Goal: Information Seeking & Learning: Check status

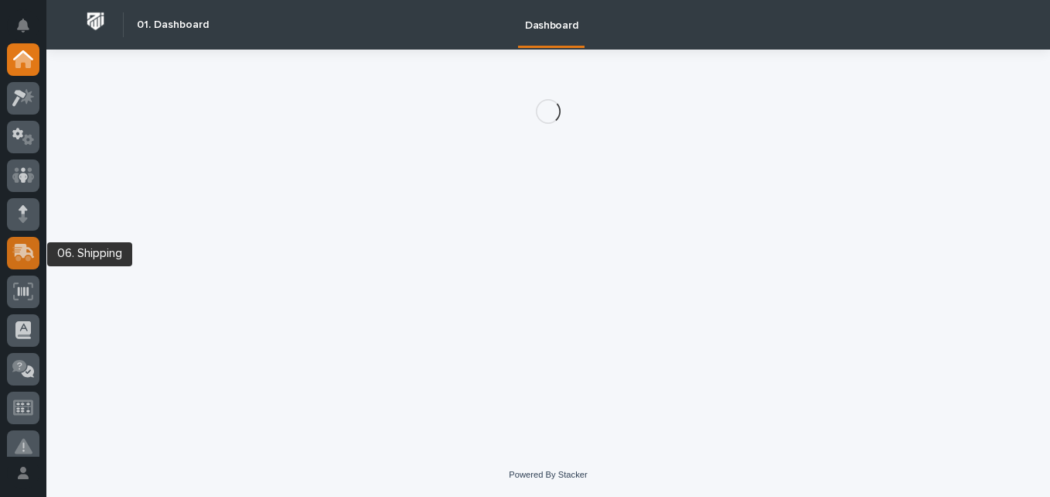
click at [29, 249] on icon at bounding box center [25, 251] width 20 height 15
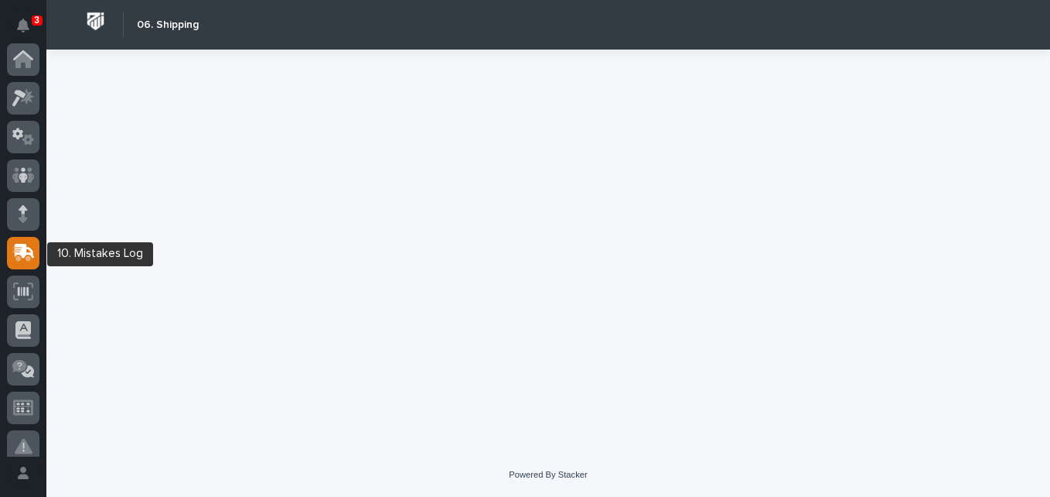
scroll to position [193, 0]
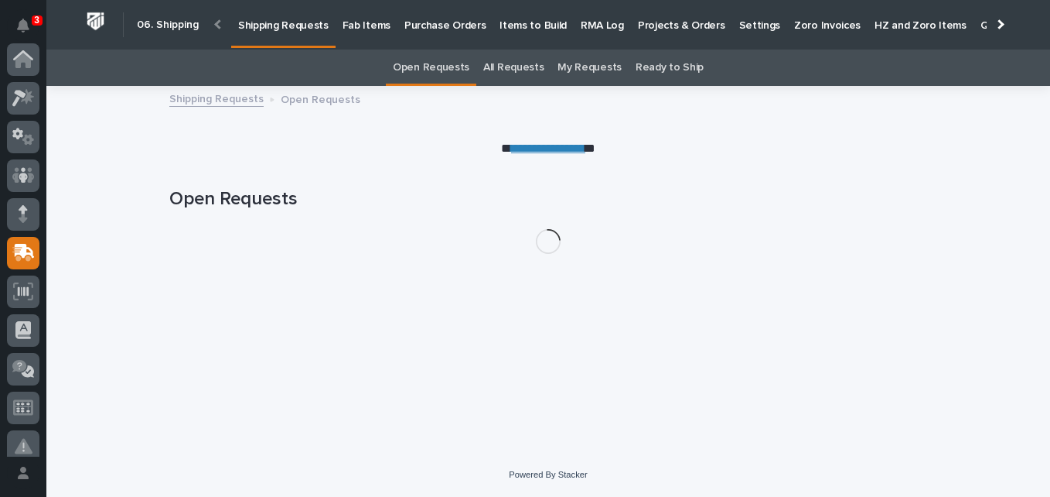
scroll to position [193, 0]
click at [367, 27] on p "Fab Items" at bounding box center [367, 16] width 48 height 32
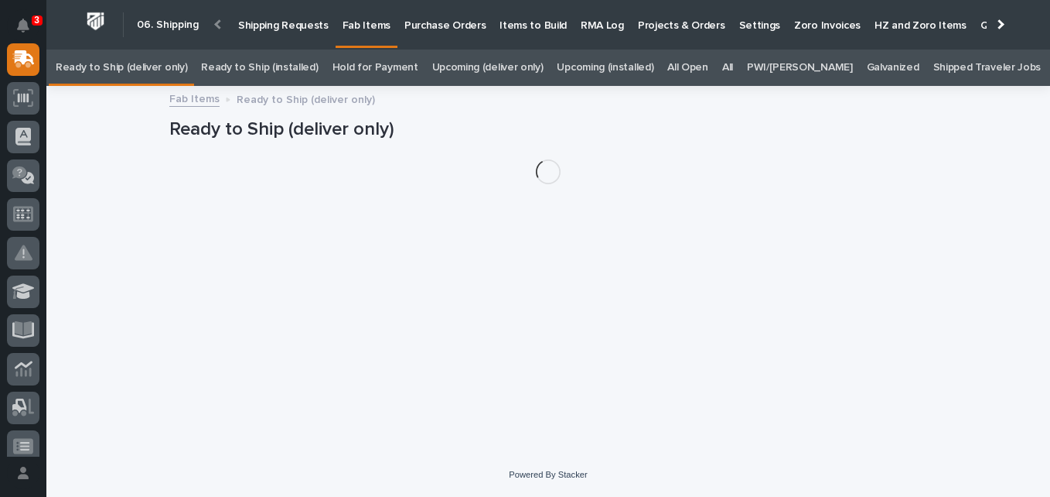
click at [733, 70] on link "All" at bounding box center [727, 68] width 11 height 36
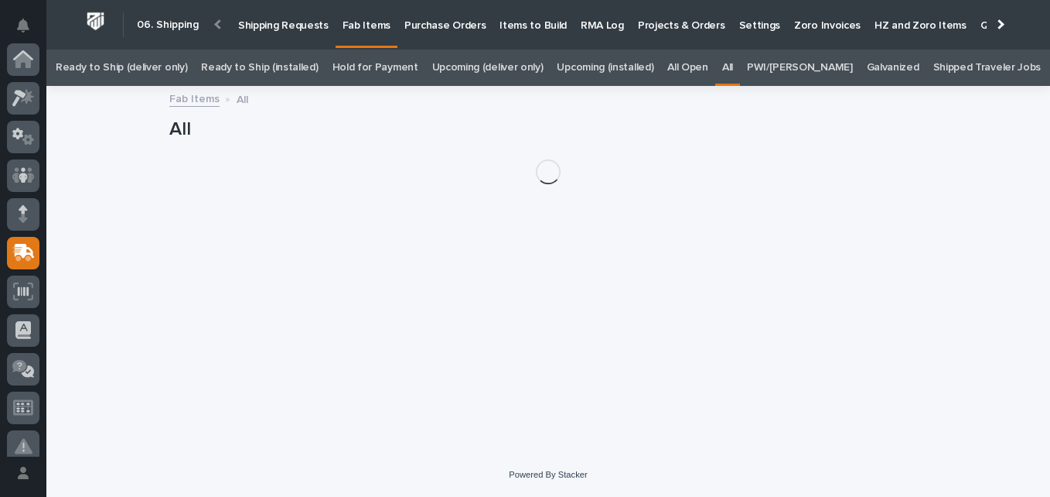
scroll to position [193, 0]
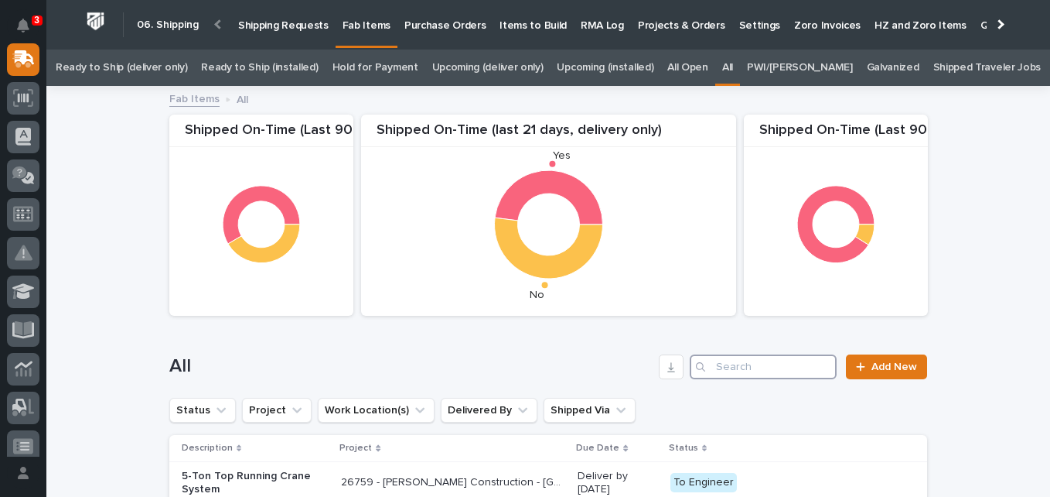
click at [740, 360] on input "Search" at bounding box center [763, 366] width 147 height 25
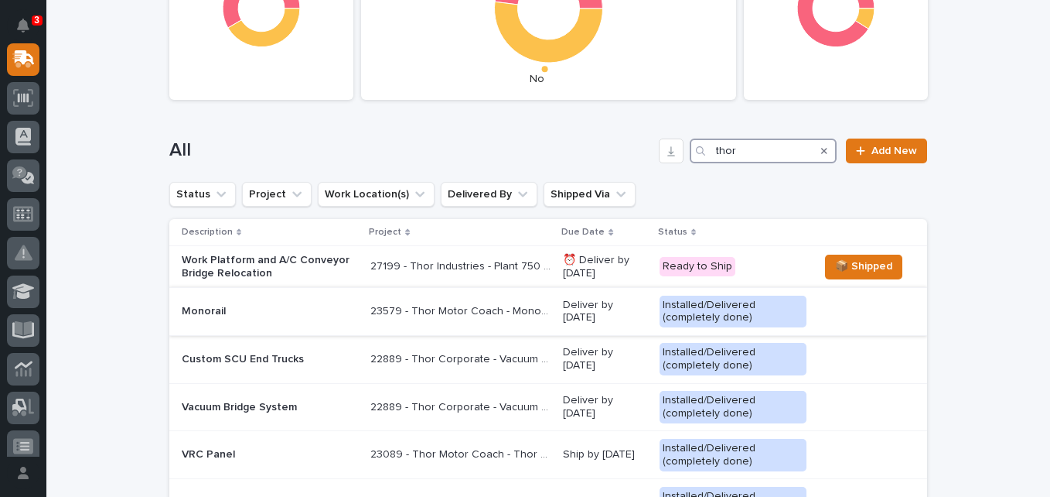
scroll to position [215, 0]
type input "thor"
click at [436, 264] on p "27199 - Thor Industries - Plant 750 - Work Platform and A/C Conveyor Relocation" at bounding box center [462, 266] width 183 height 16
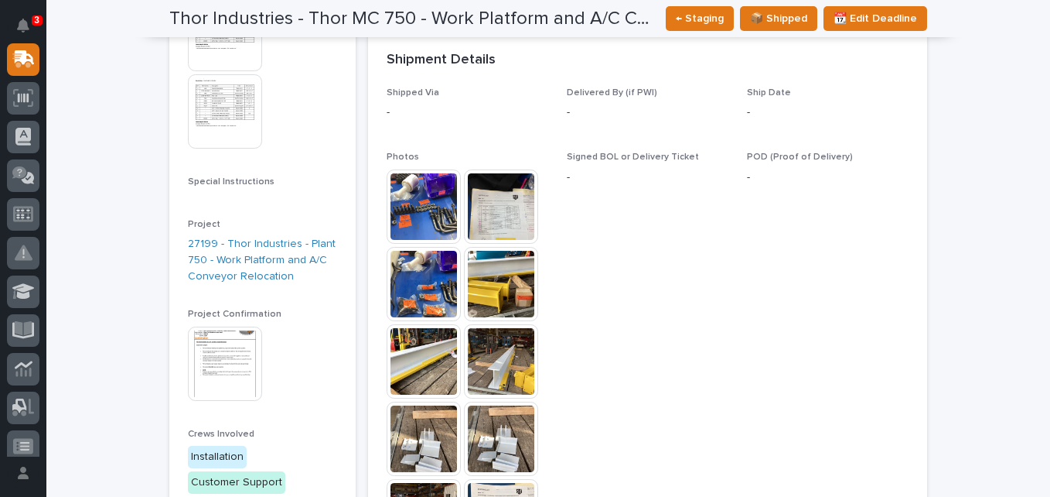
scroll to position [418, 0]
click at [221, 114] on img at bounding box center [225, 110] width 74 height 74
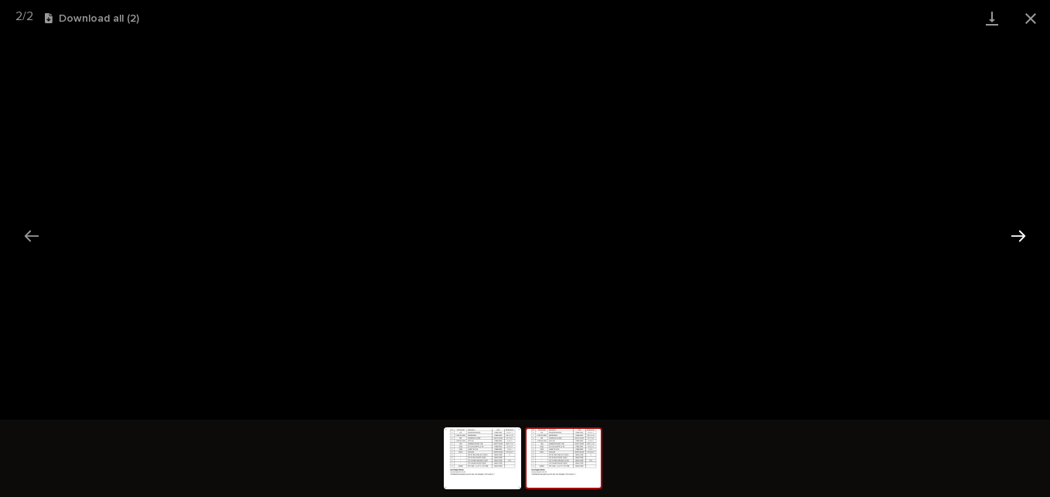
click at [1015, 232] on button "Next slide" at bounding box center [1018, 235] width 32 height 30
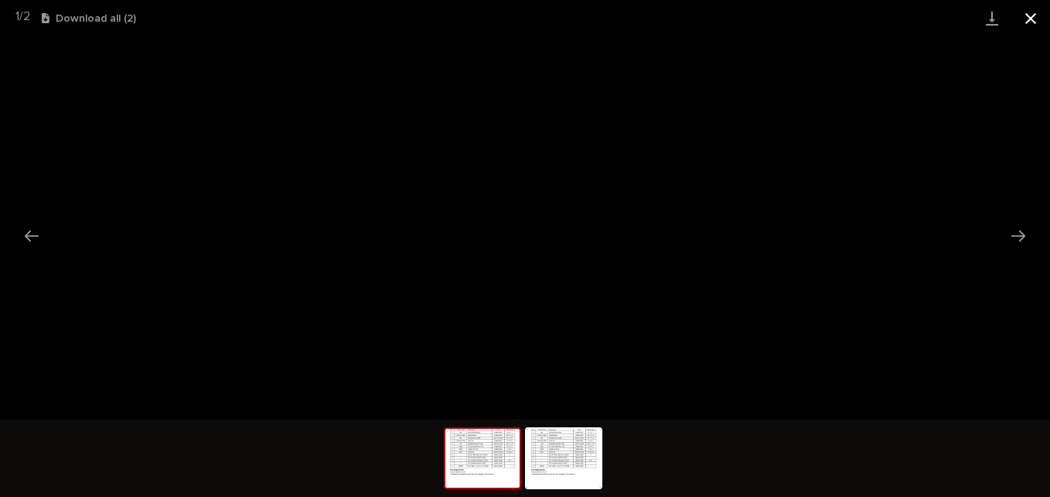
click at [1022, 23] on button "Close gallery" at bounding box center [1031, 18] width 39 height 36
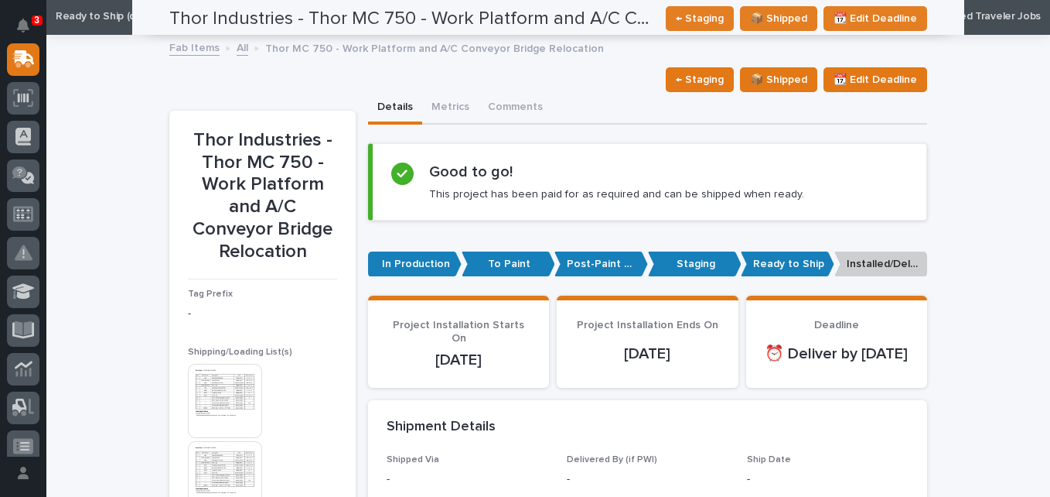
scroll to position [0, 0]
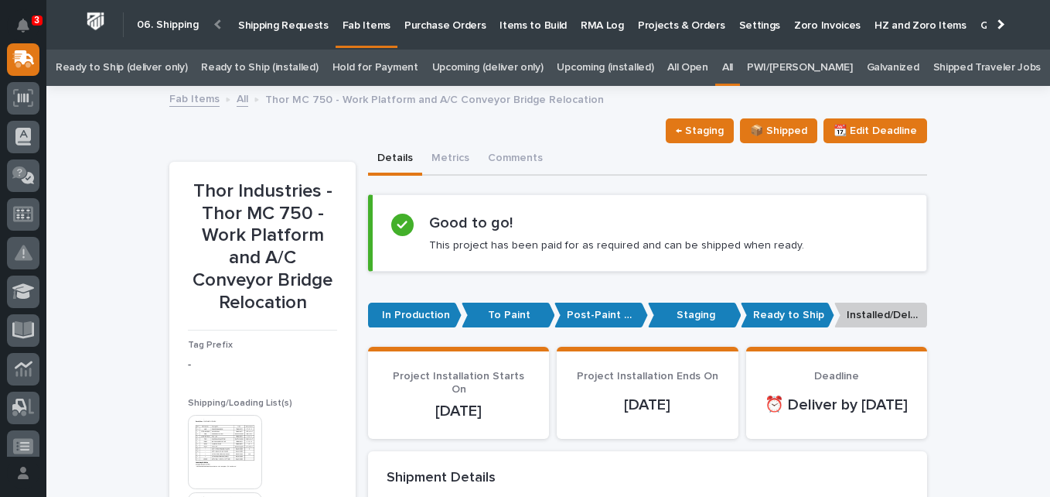
click at [256, 69] on link "Ready to Ship (installed)" at bounding box center [259, 68] width 117 height 36
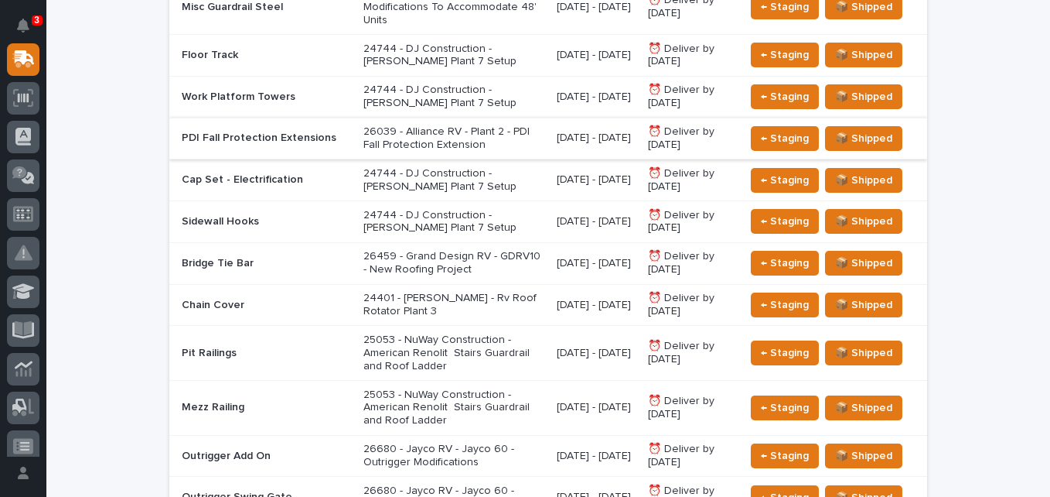
scroll to position [431, 0]
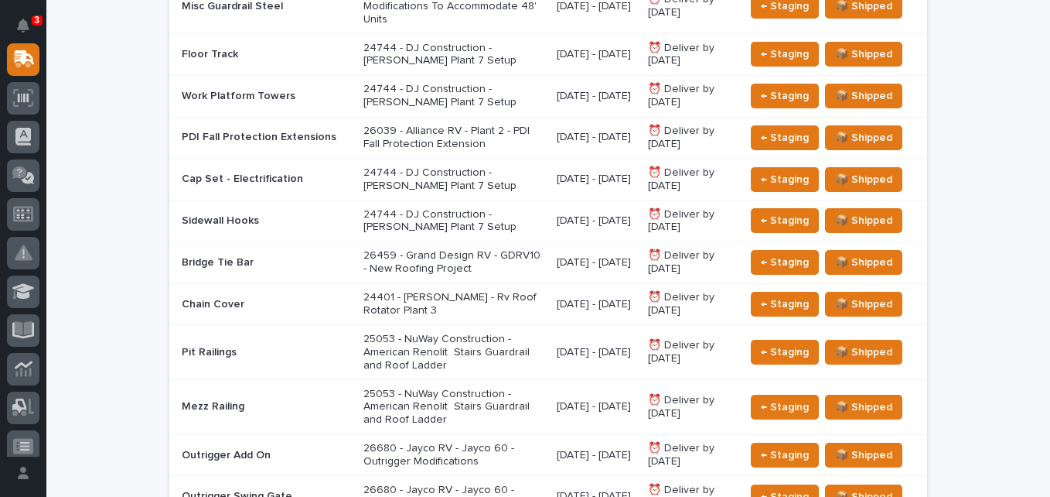
click at [437, 138] on p "26039 - Alliance RV - Plant 2 - PDI Fall Protection Extension" at bounding box center [454, 138] width 181 height 26
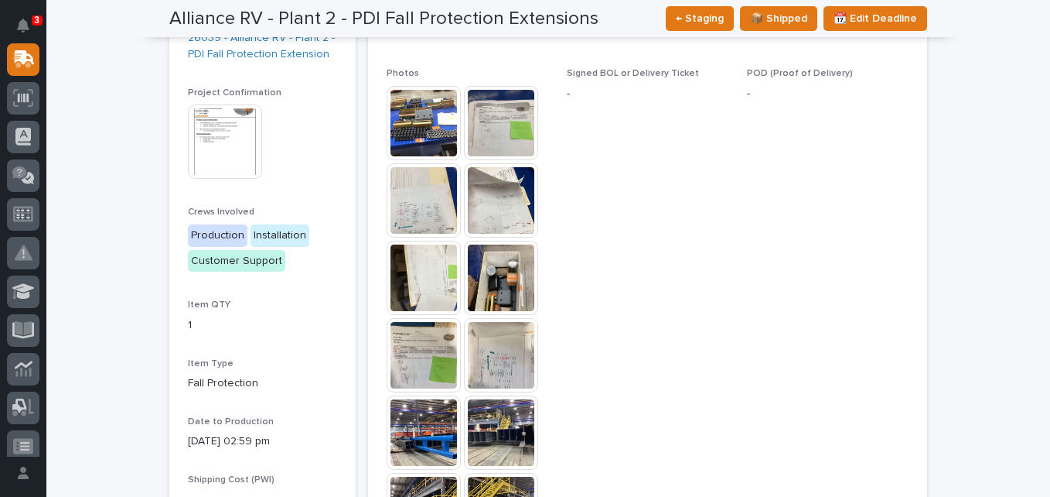
scroll to position [502, 0]
click at [404, 145] on img at bounding box center [424, 122] width 74 height 74
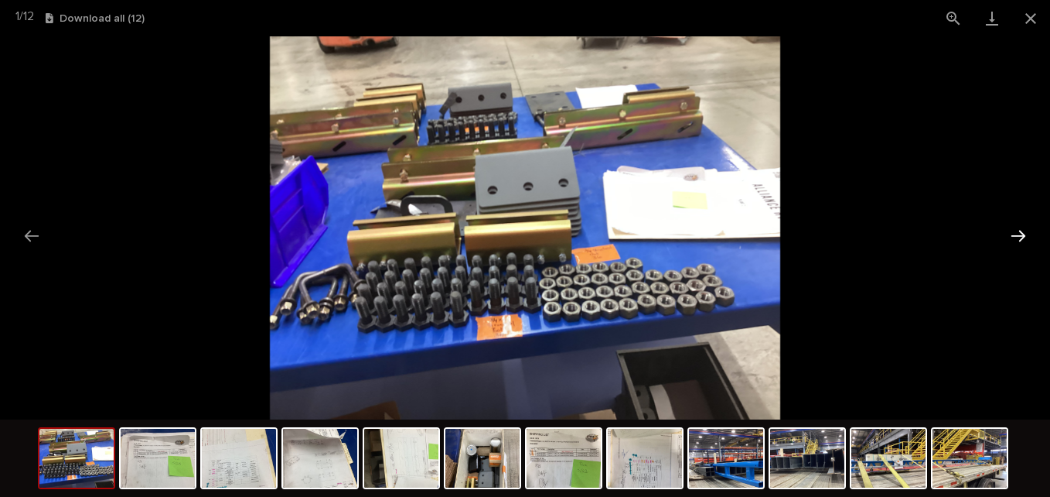
click at [1016, 239] on button "Next slide" at bounding box center [1018, 235] width 32 height 30
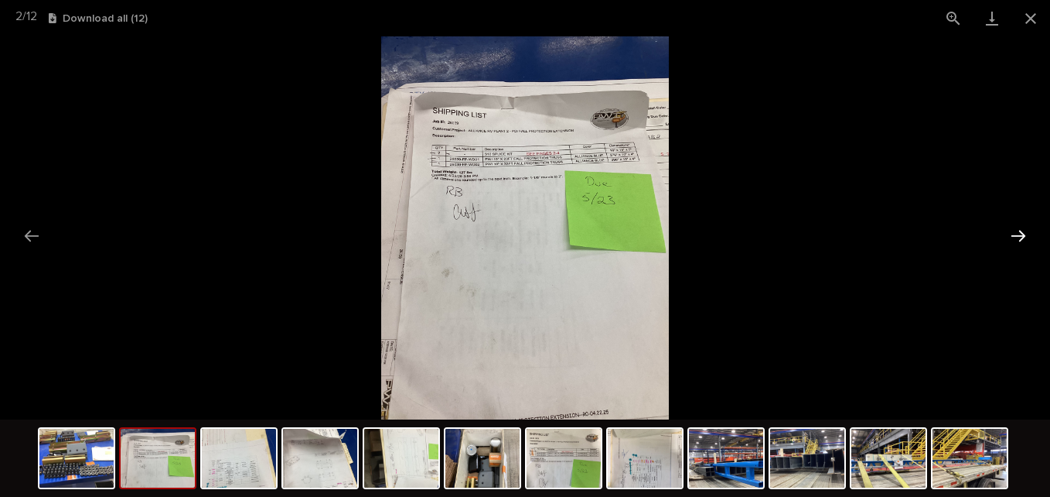
click at [1015, 231] on button "Next slide" at bounding box center [1018, 235] width 32 height 30
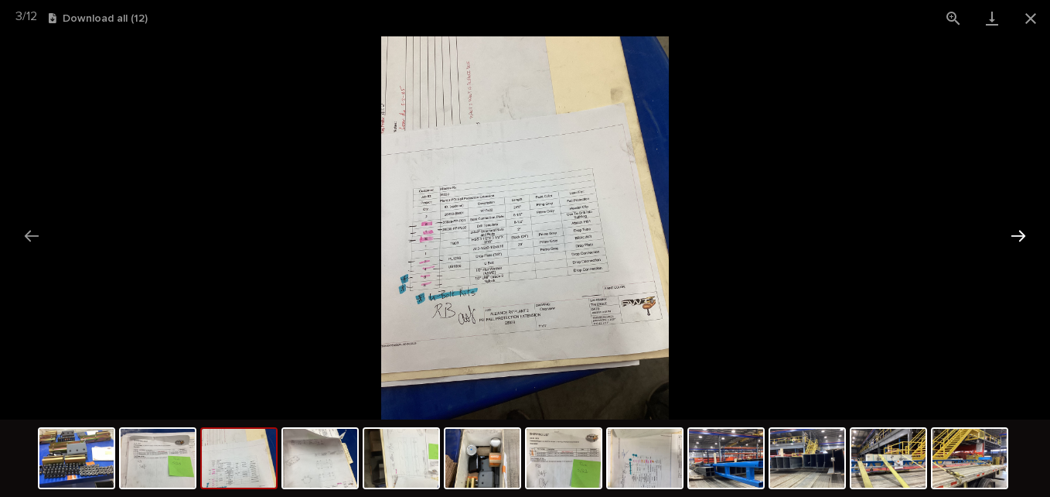
click at [1020, 234] on button "Next slide" at bounding box center [1018, 235] width 32 height 30
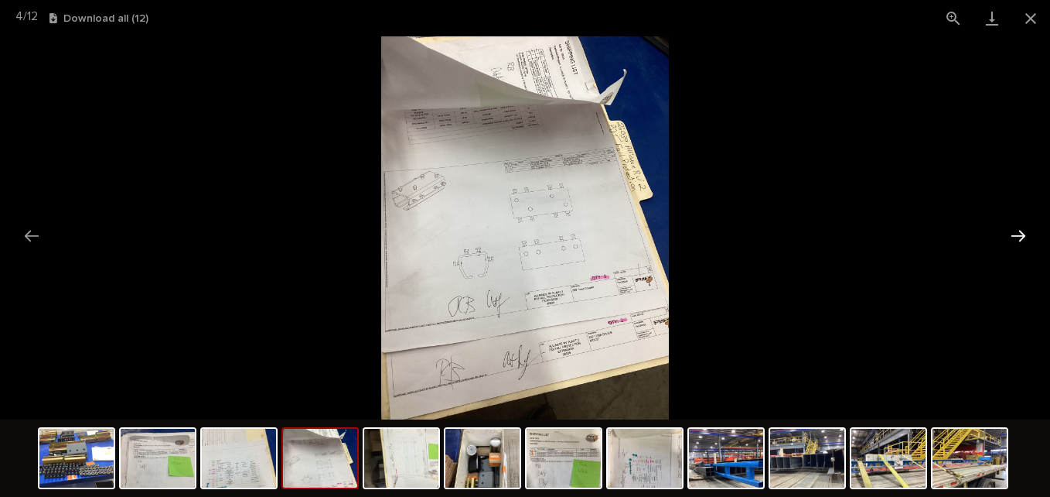
click at [1024, 238] on button "Next slide" at bounding box center [1018, 235] width 32 height 30
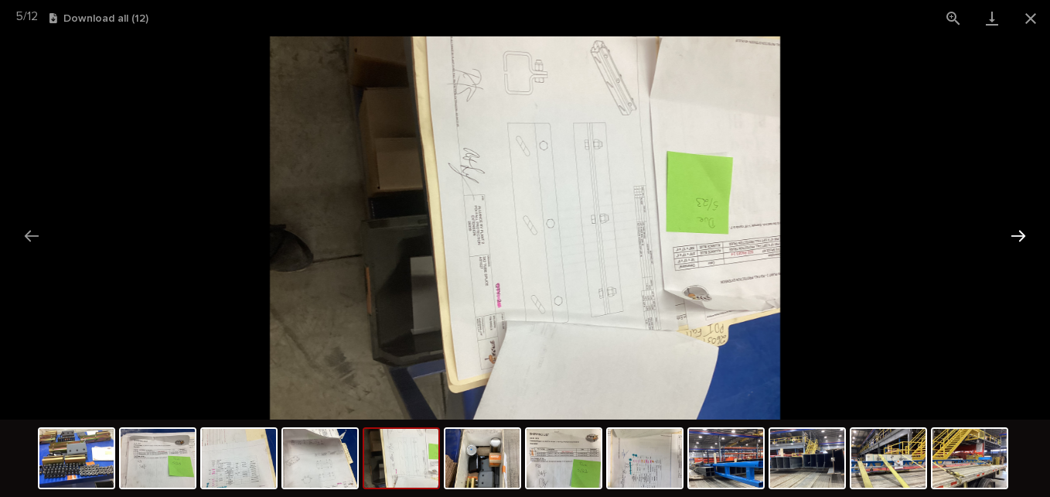
click at [1024, 238] on button "Next slide" at bounding box center [1018, 235] width 32 height 30
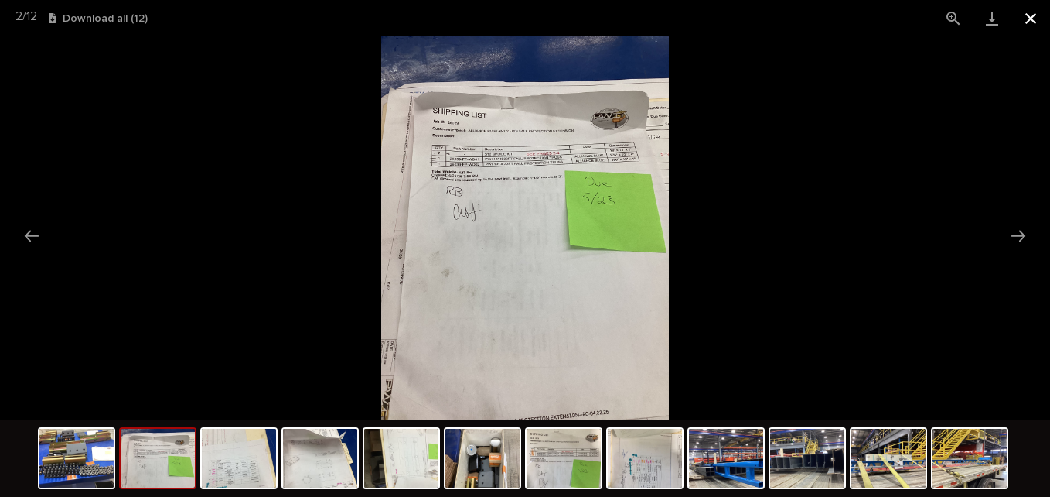
click at [1026, 21] on button "Close gallery" at bounding box center [1031, 18] width 39 height 36
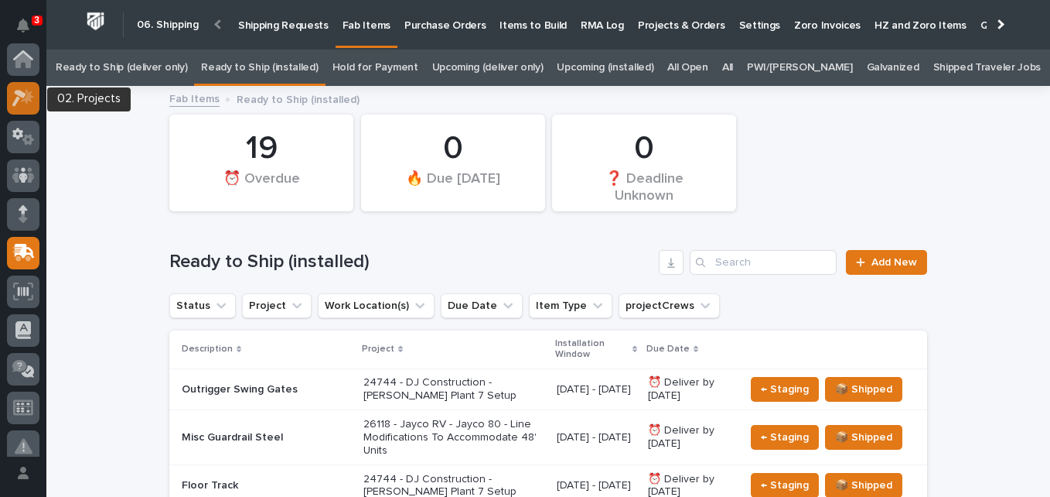
click at [17, 95] on icon at bounding box center [23, 98] width 22 height 18
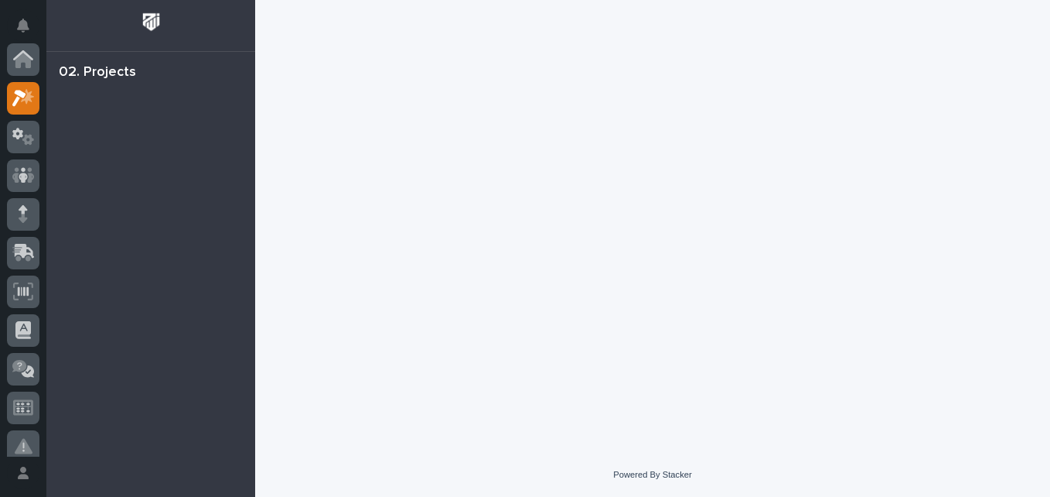
scroll to position [39, 0]
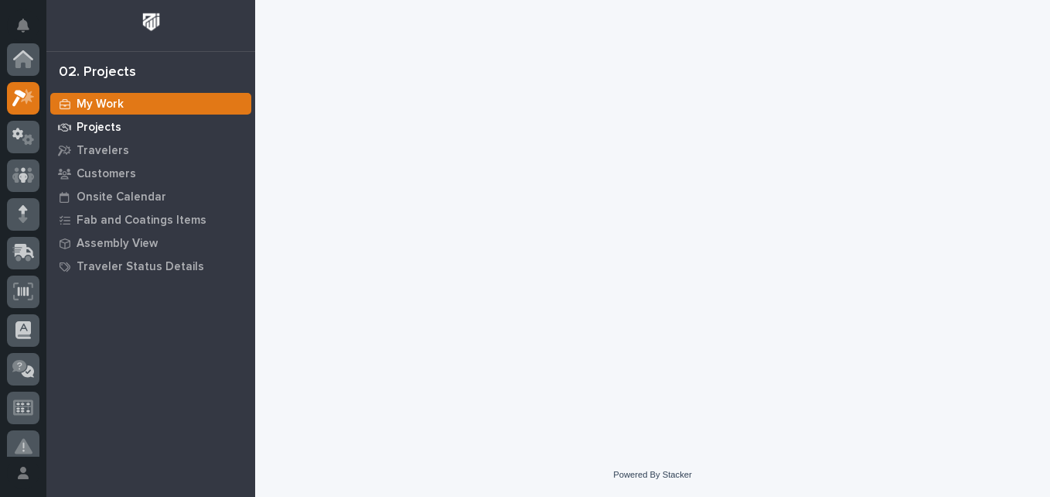
scroll to position [39, 0]
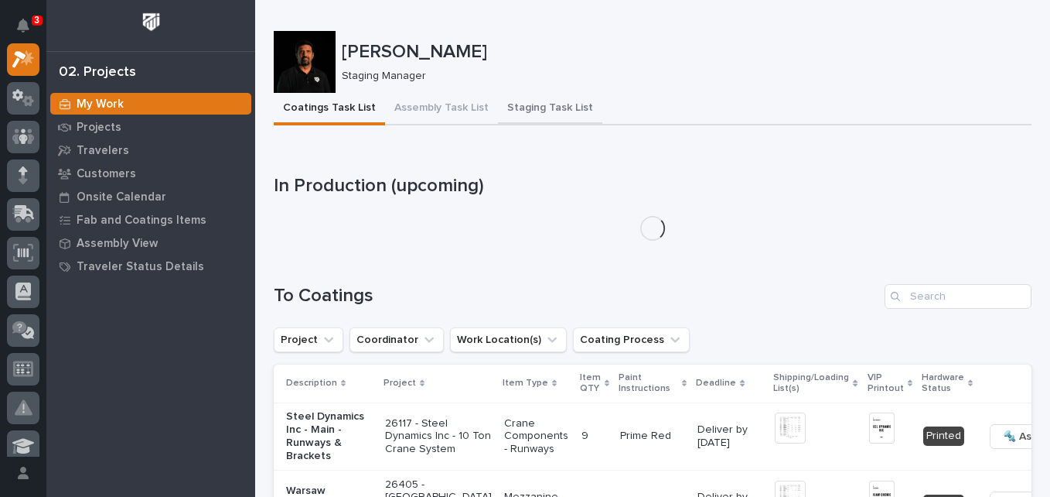
click at [533, 111] on button "Staging Task List" at bounding box center [550, 109] width 104 height 32
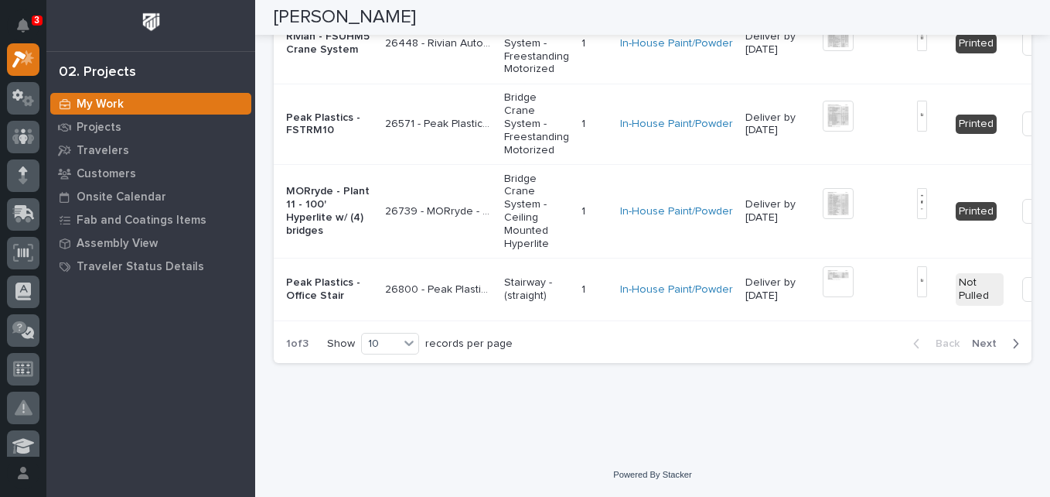
scroll to position [3738, 0]
click at [404, 350] on icon at bounding box center [408, 342] width 15 height 15
click at [389, 412] on div "30" at bounding box center [388, 414] width 56 height 19
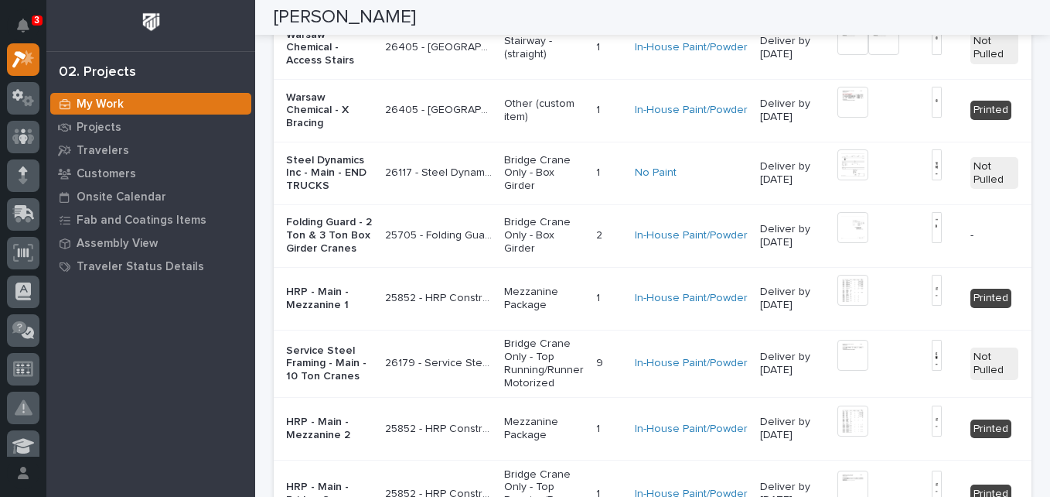
scroll to position [3974, 0]
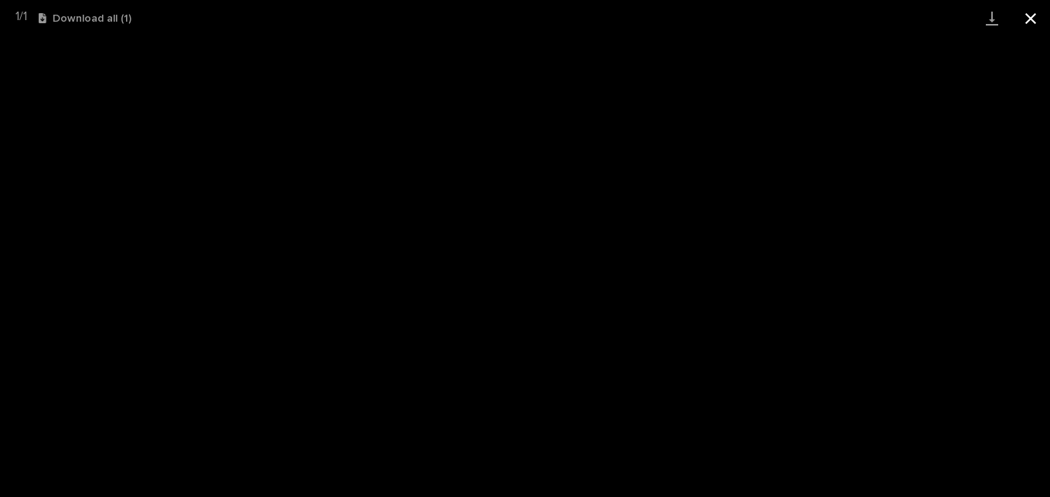
click at [1026, 28] on button "Close gallery" at bounding box center [1031, 18] width 39 height 36
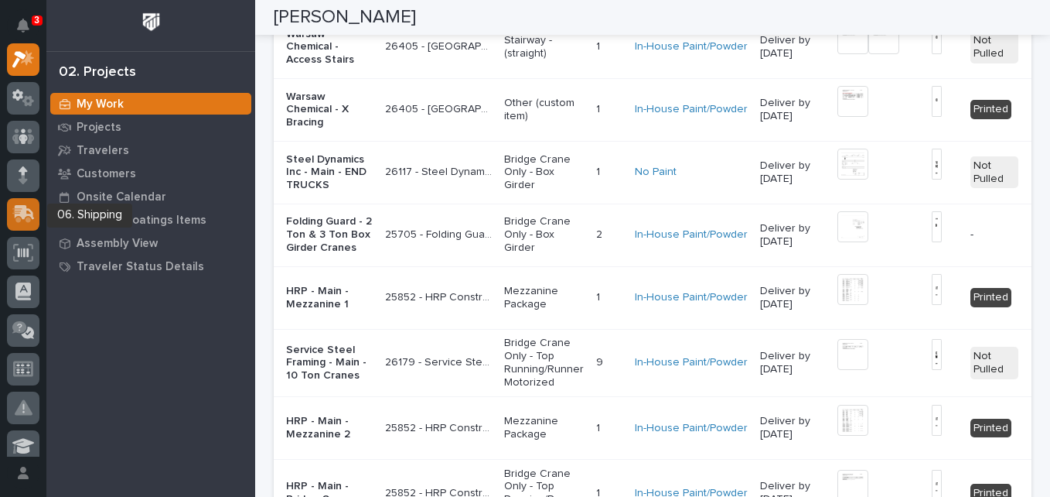
click at [32, 216] on icon at bounding box center [25, 212] width 20 height 15
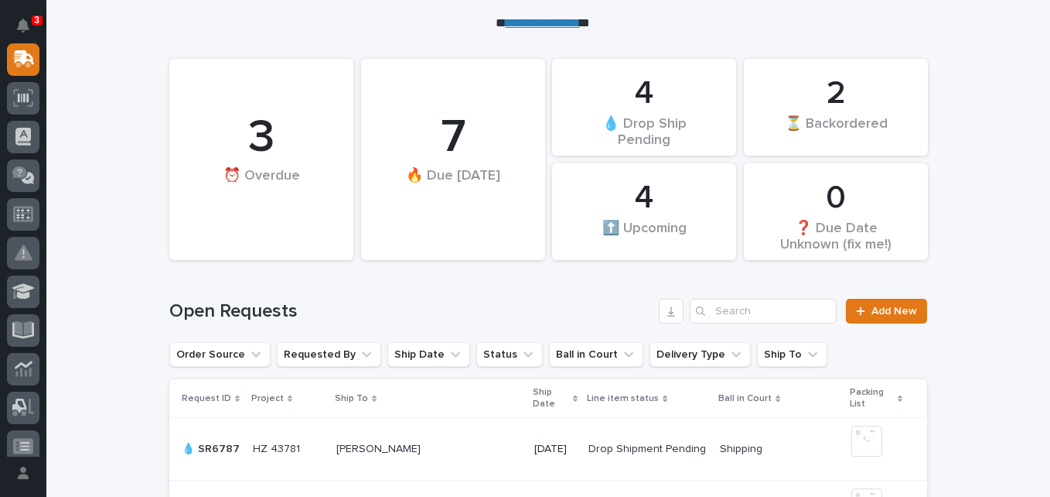
scroll to position [140, 0]
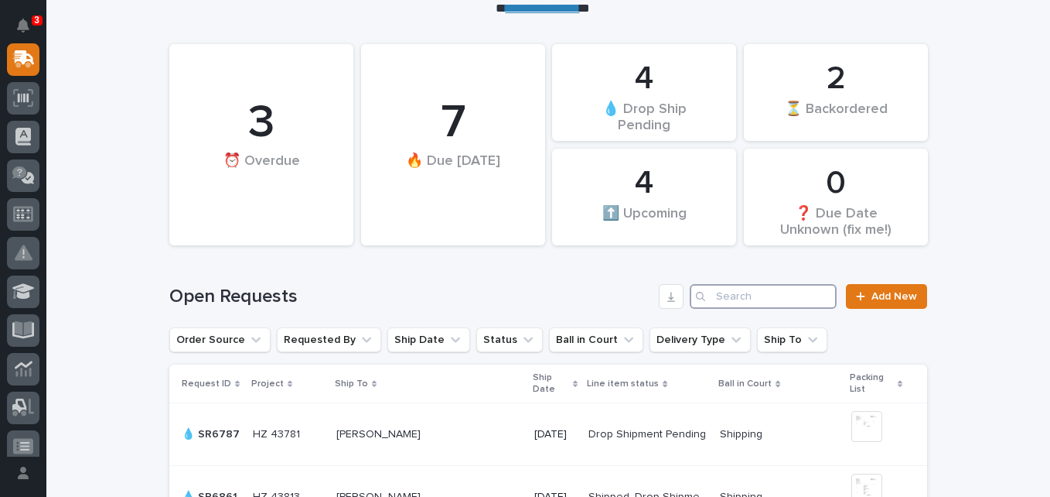
click at [726, 291] on input "Search" at bounding box center [763, 296] width 147 height 25
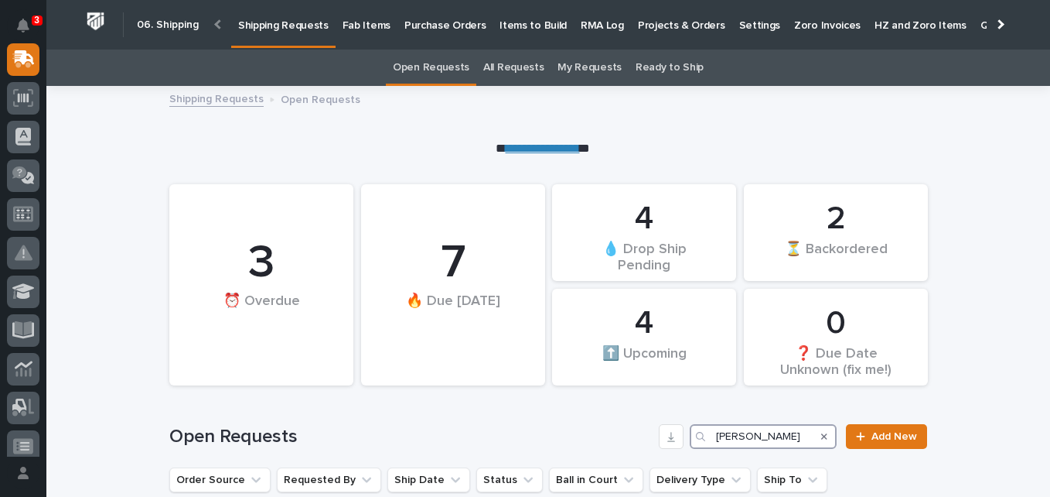
type input "[PERSON_NAME]"
click at [357, 30] on p "Fab Items" at bounding box center [367, 16] width 48 height 32
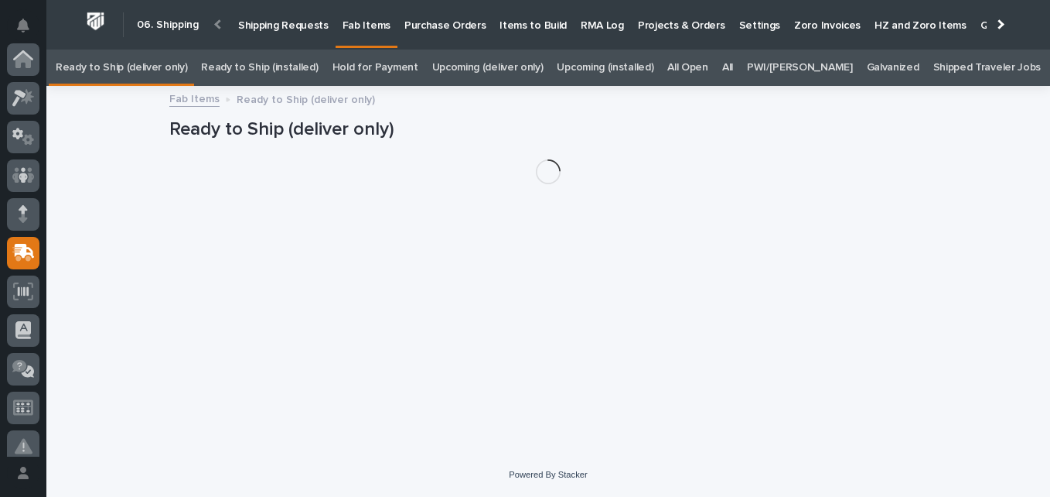
scroll to position [193, 0]
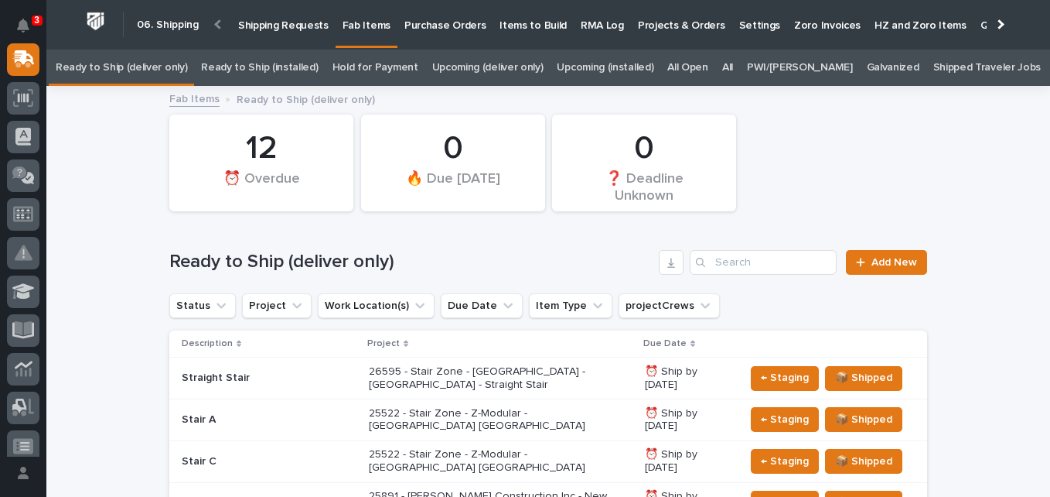
click at [733, 66] on link "All" at bounding box center [727, 68] width 11 height 36
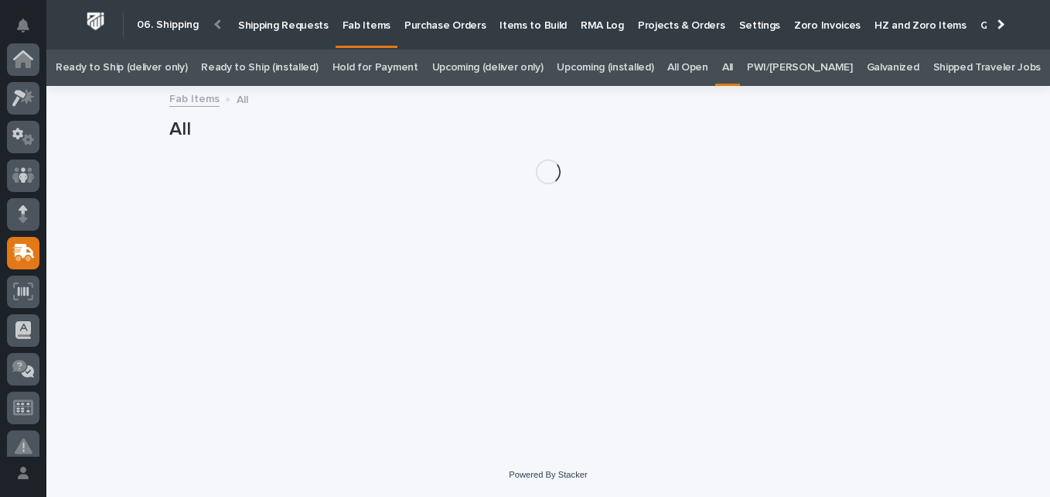
scroll to position [193, 0]
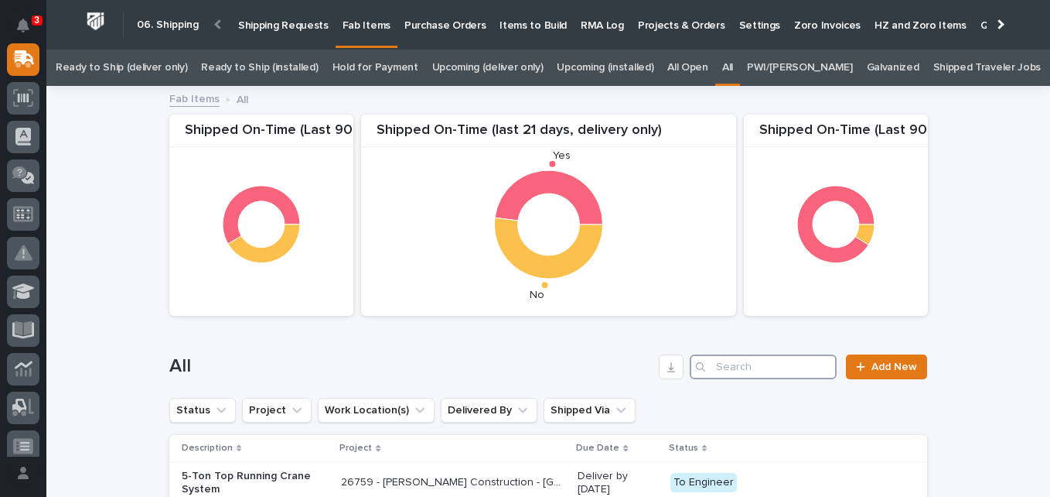
click at [777, 371] on input "Search" at bounding box center [763, 366] width 147 height 25
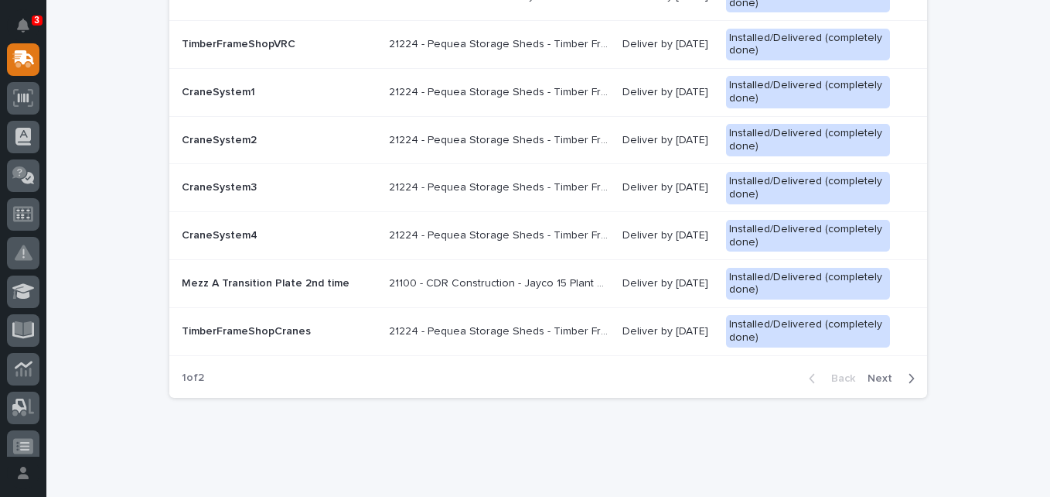
scroll to position [1378, 0]
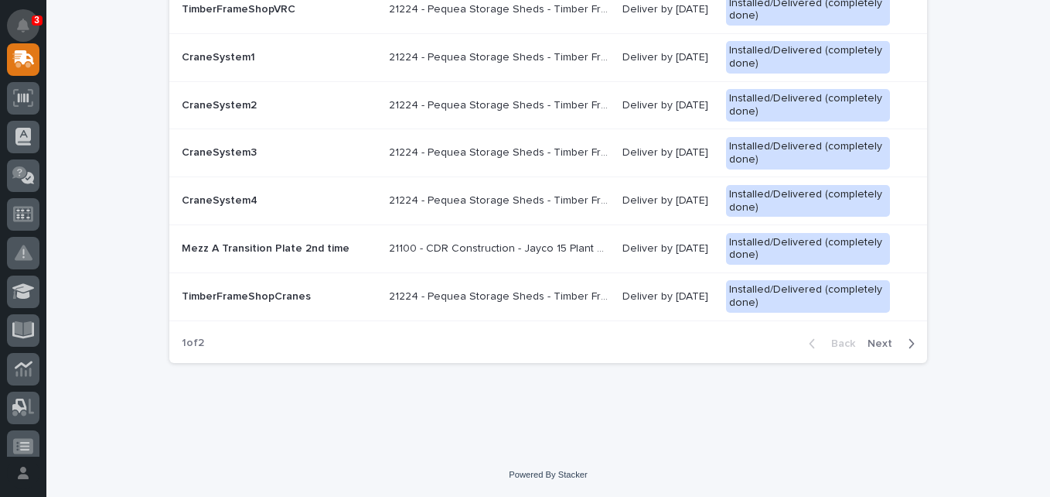
type input "[PERSON_NAME]"
click at [26, 27] on icon "Notifications" at bounding box center [23, 26] width 12 height 14
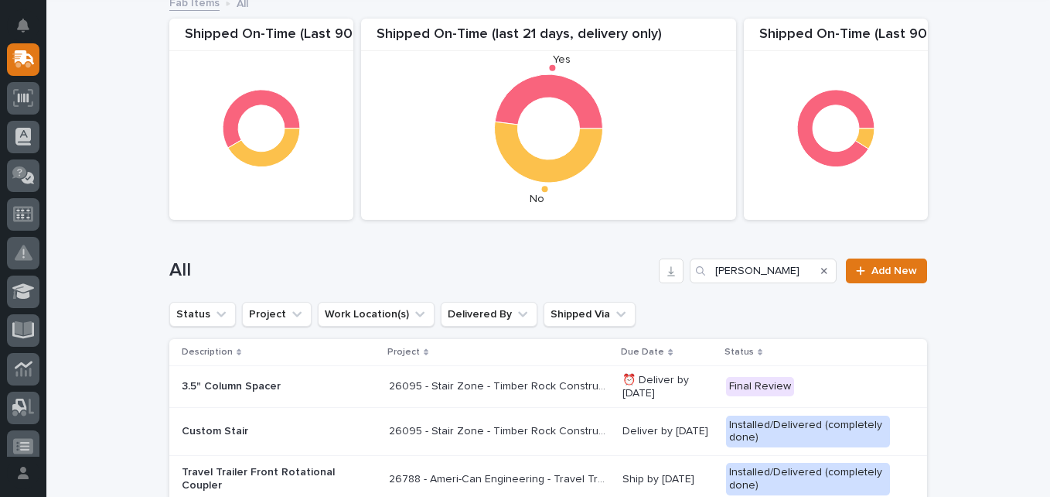
scroll to position [0, 0]
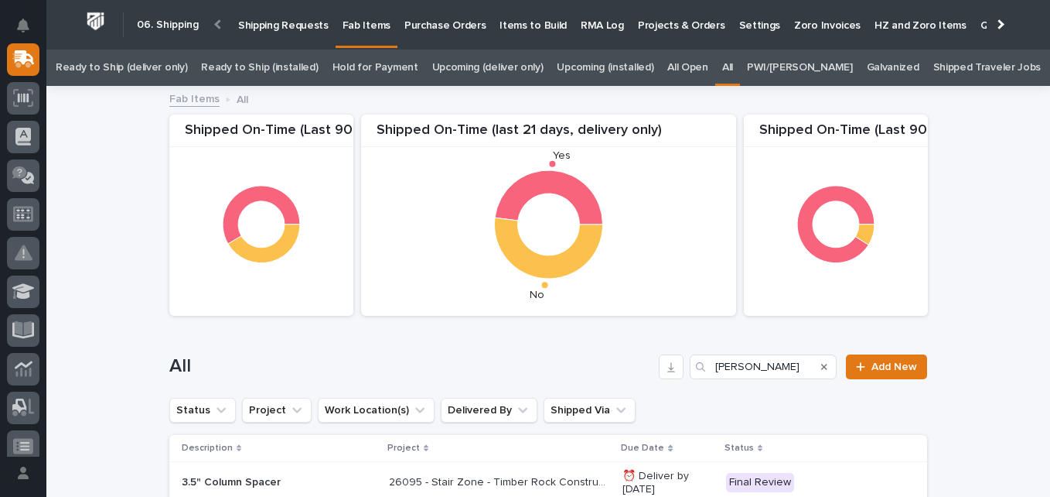
click at [306, 65] on link "Ready to Ship (installed)" at bounding box center [259, 68] width 117 height 36
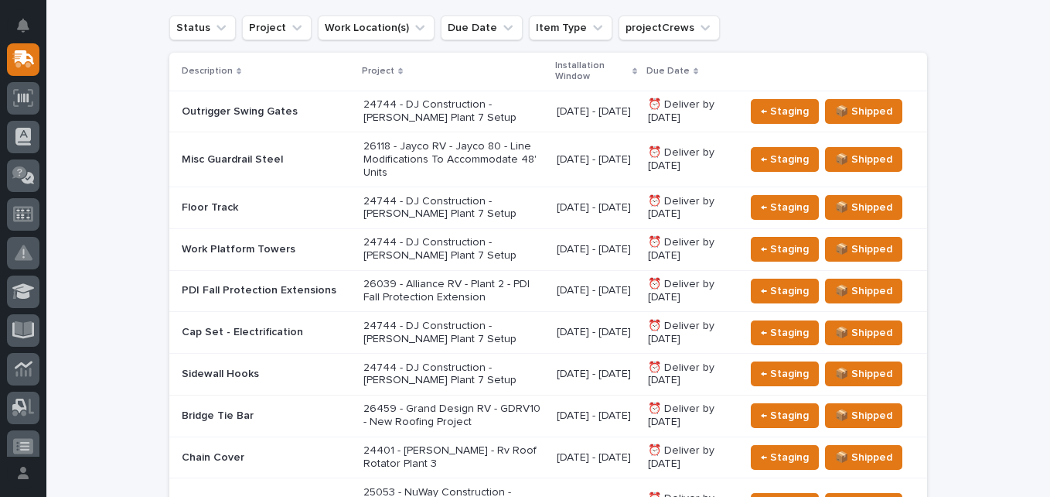
scroll to position [280, 0]
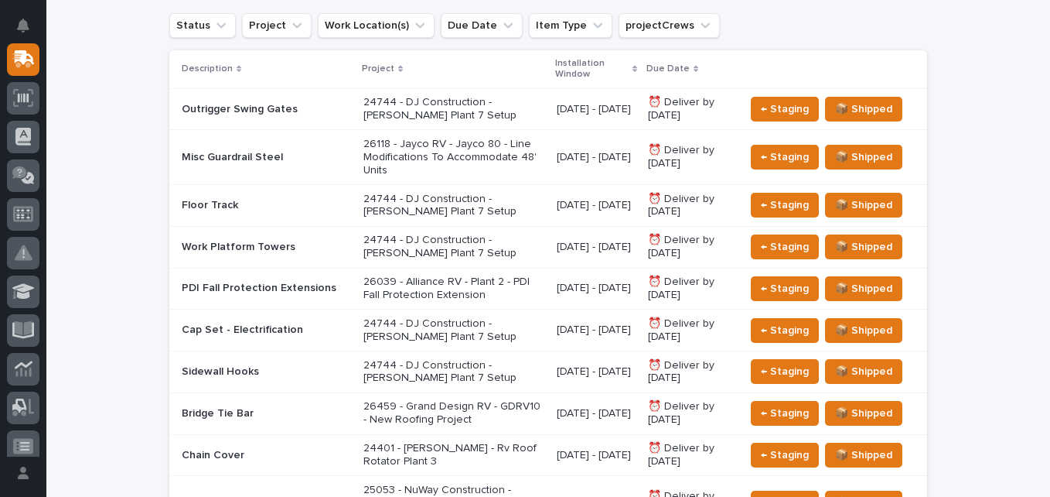
click at [427, 286] on p "26039 - Alliance RV - Plant 2 - PDI Fall Protection Extension" at bounding box center [454, 288] width 181 height 26
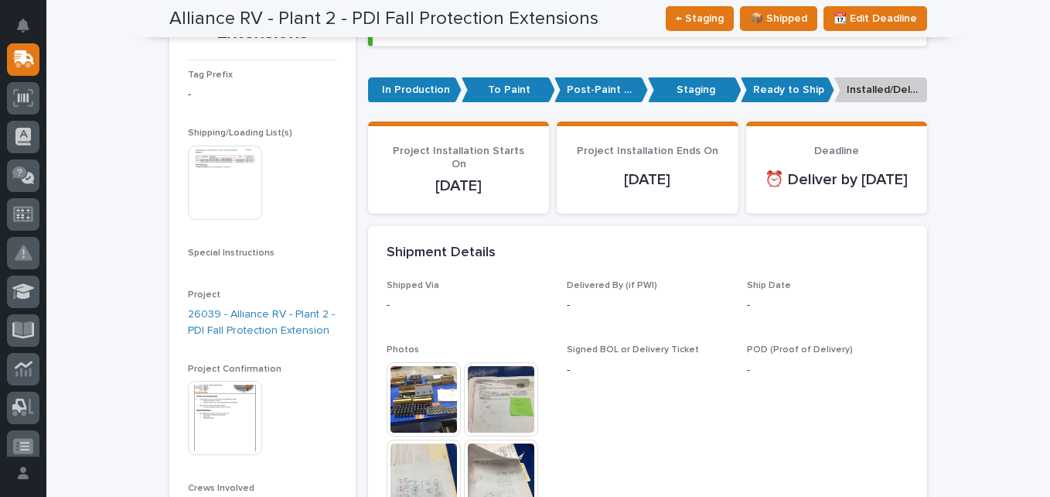
scroll to position [224, 0]
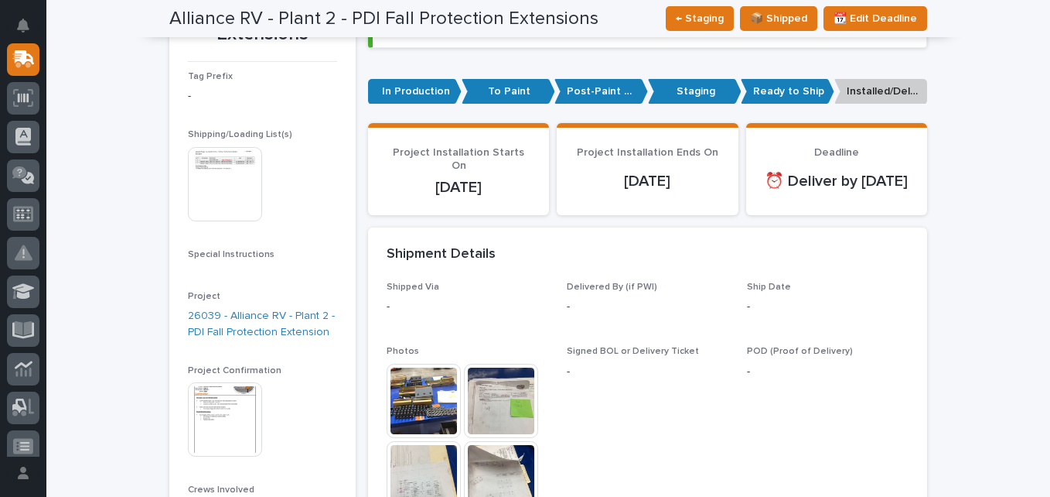
click at [219, 185] on img at bounding box center [225, 184] width 74 height 74
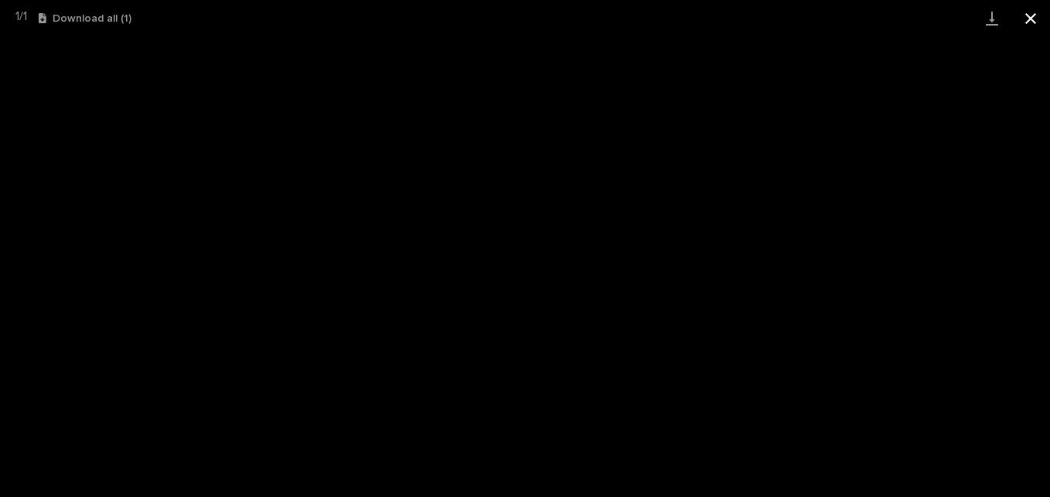
click at [1036, 29] on button "Close gallery" at bounding box center [1031, 18] width 39 height 36
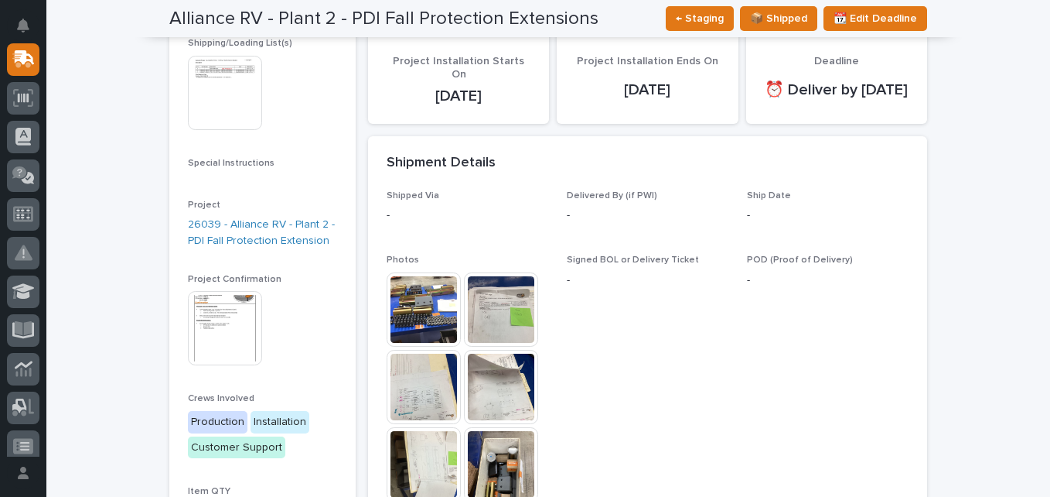
scroll to position [317, 0]
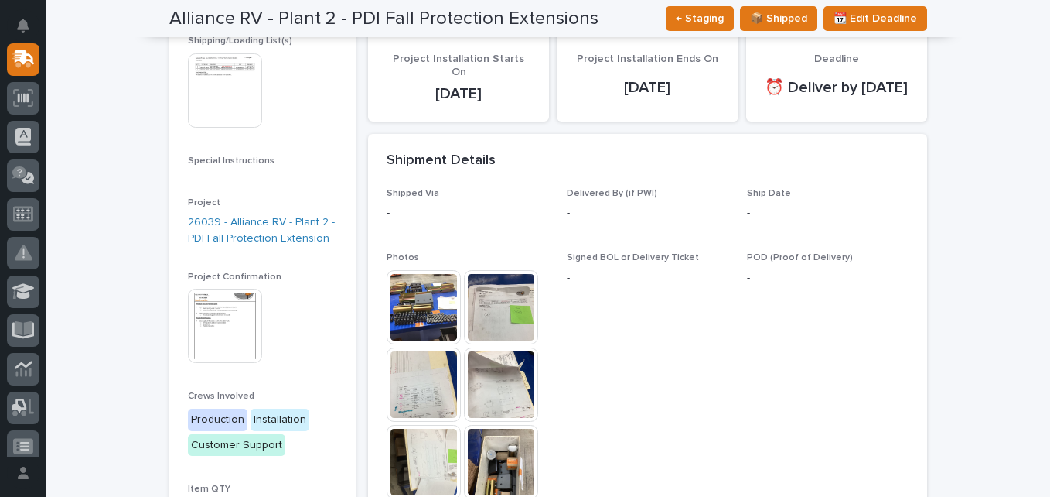
click at [412, 408] on img at bounding box center [424, 384] width 74 height 74
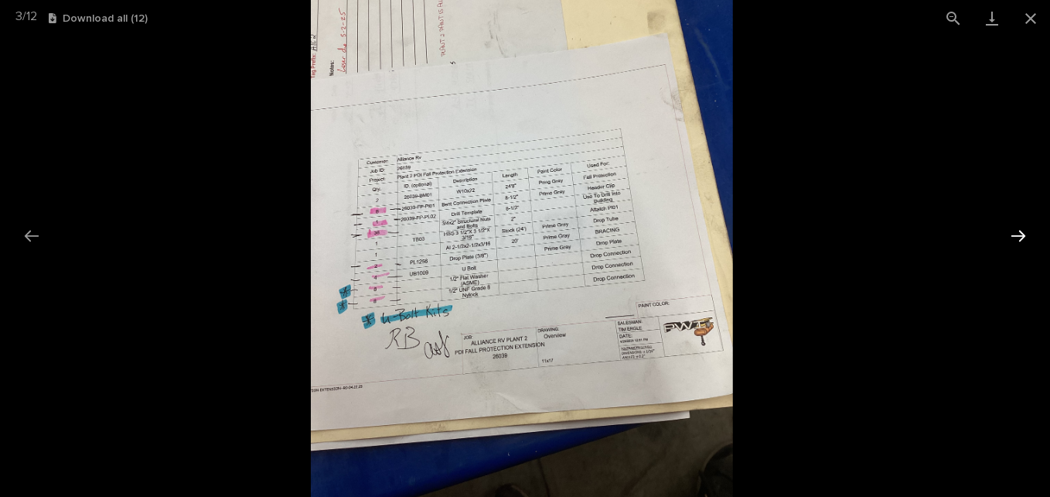
click at [1029, 247] on button "Next slide" at bounding box center [1018, 235] width 32 height 30
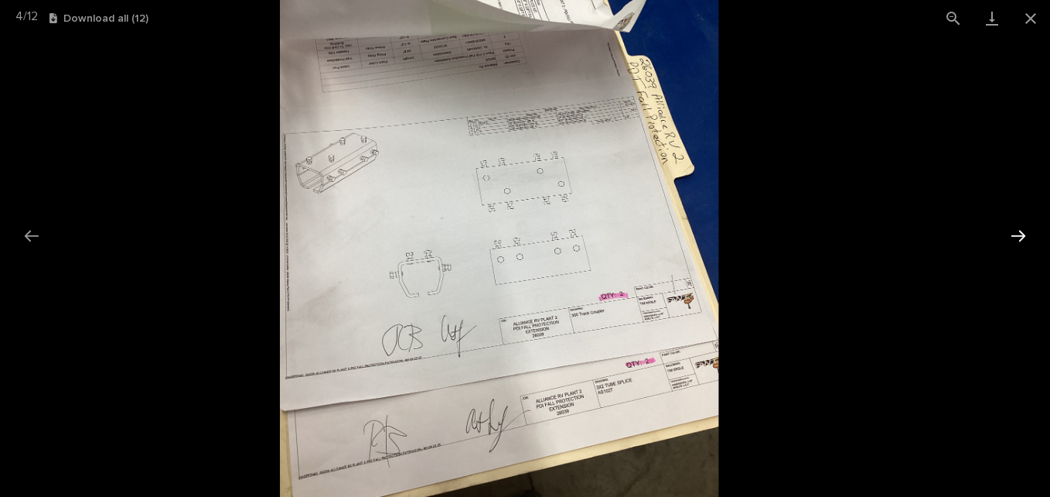
click at [1020, 241] on button "Next slide" at bounding box center [1018, 235] width 32 height 30
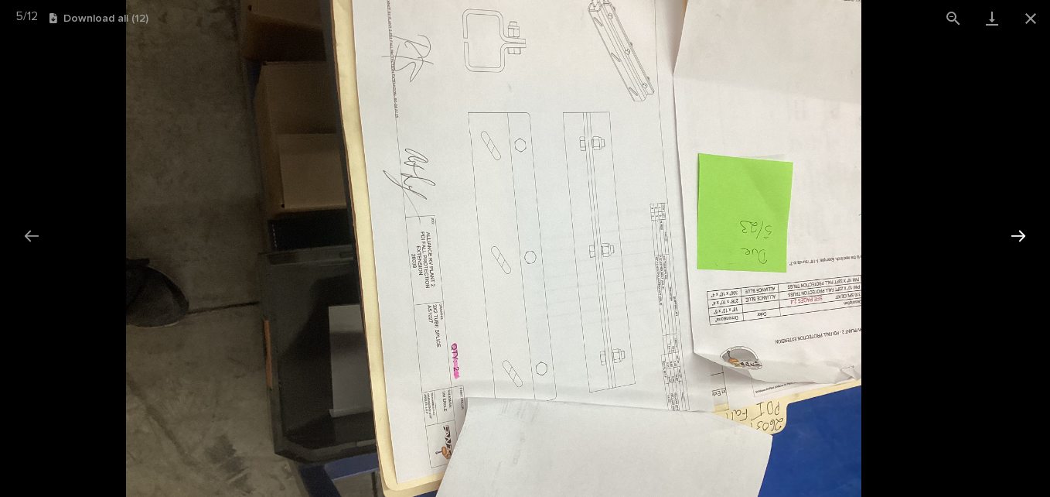
click at [1028, 241] on button "Next slide" at bounding box center [1018, 235] width 32 height 30
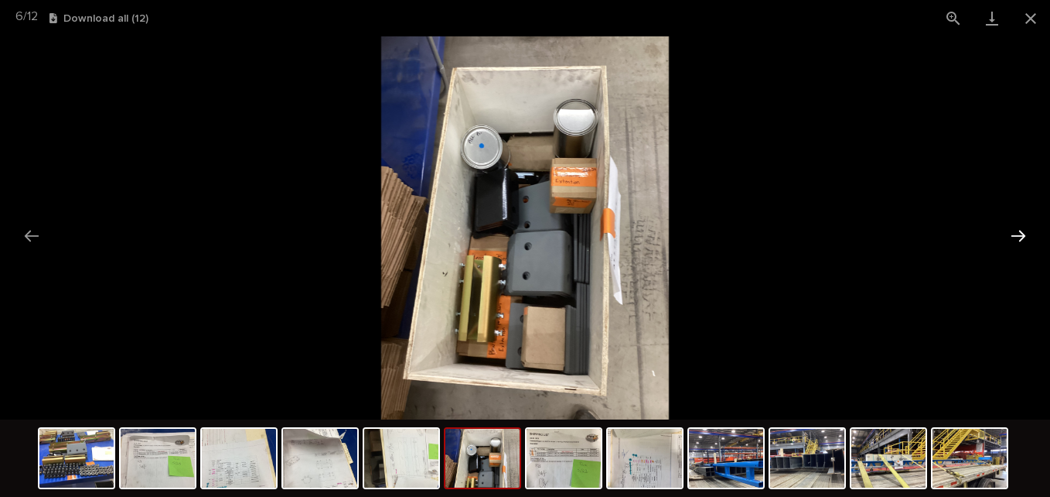
click at [1020, 240] on button "Next slide" at bounding box center [1018, 235] width 32 height 30
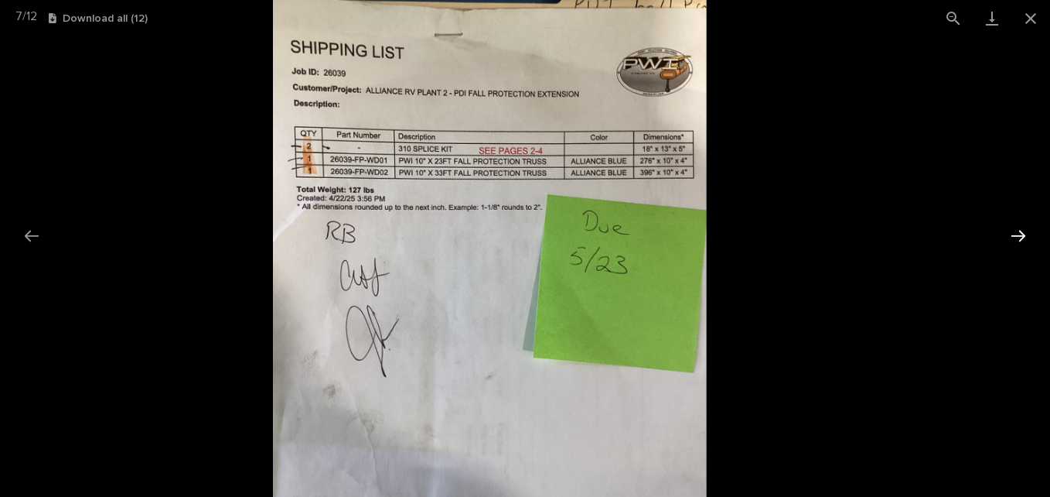
click at [1021, 241] on button "Next slide" at bounding box center [1018, 235] width 32 height 30
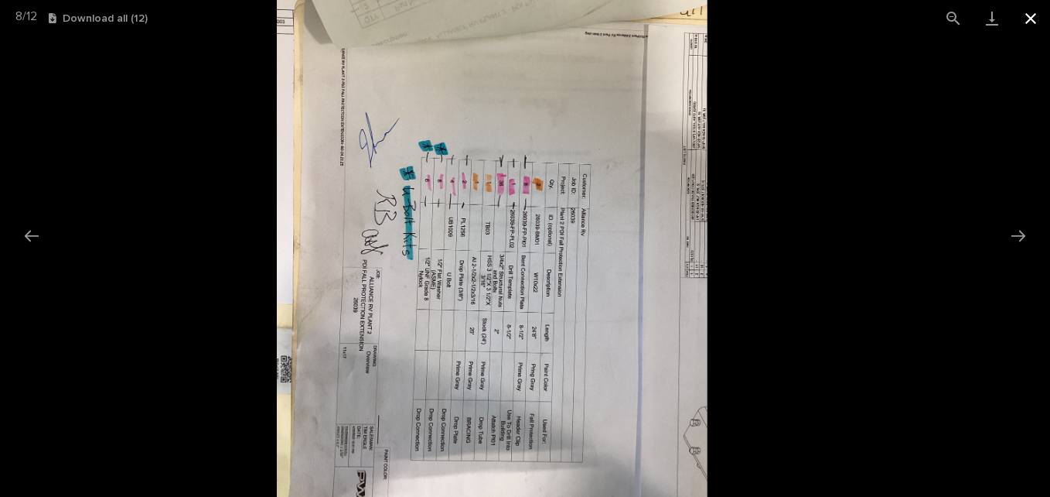
click at [1029, 26] on button "Close gallery" at bounding box center [1031, 18] width 39 height 36
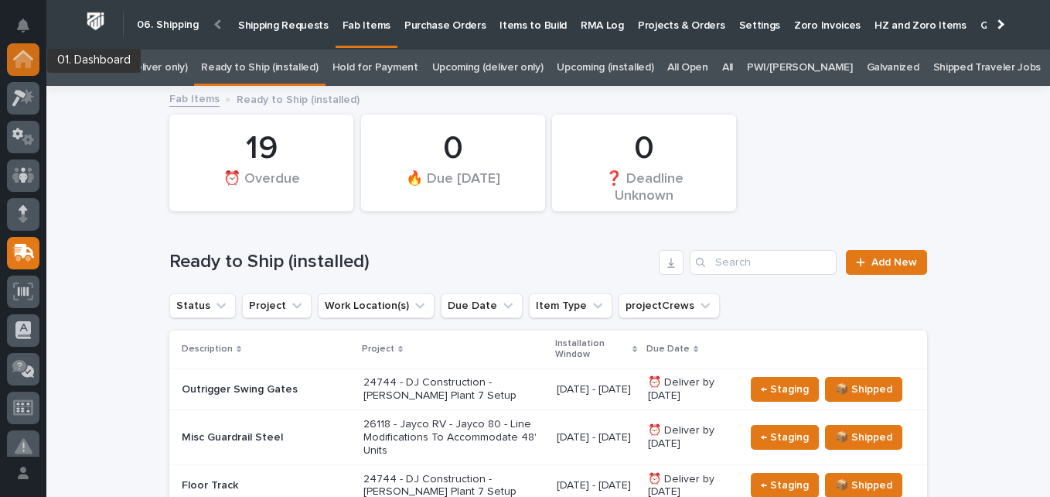
click at [9, 62] on div at bounding box center [23, 59] width 32 height 32
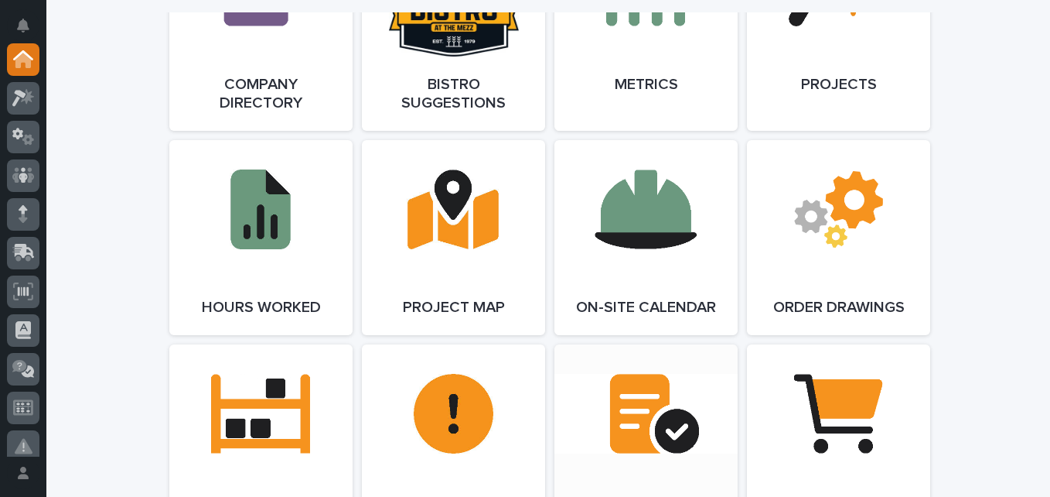
scroll to position [1477, 0]
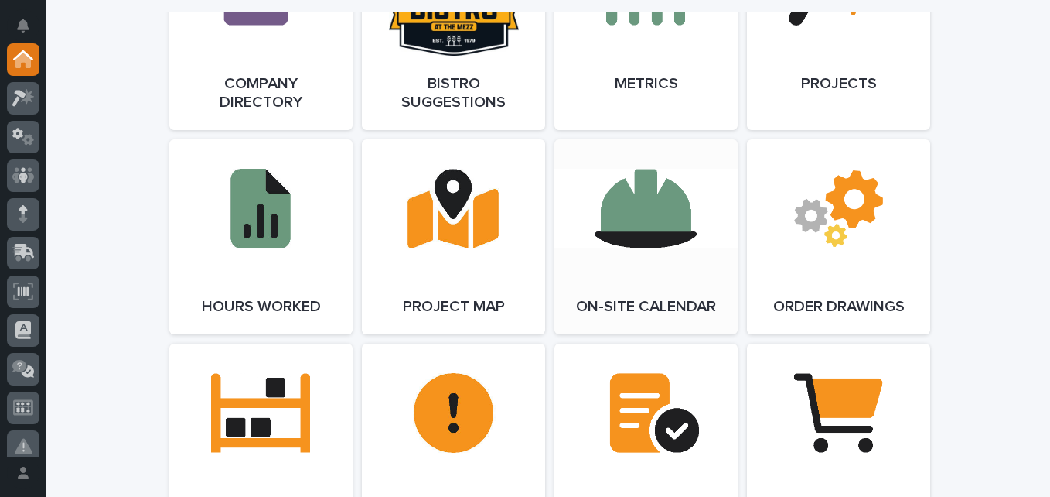
click at [637, 275] on link "Open Link" at bounding box center [646, 236] width 183 height 195
click at [24, 257] on icon at bounding box center [23, 253] width 22 height 18
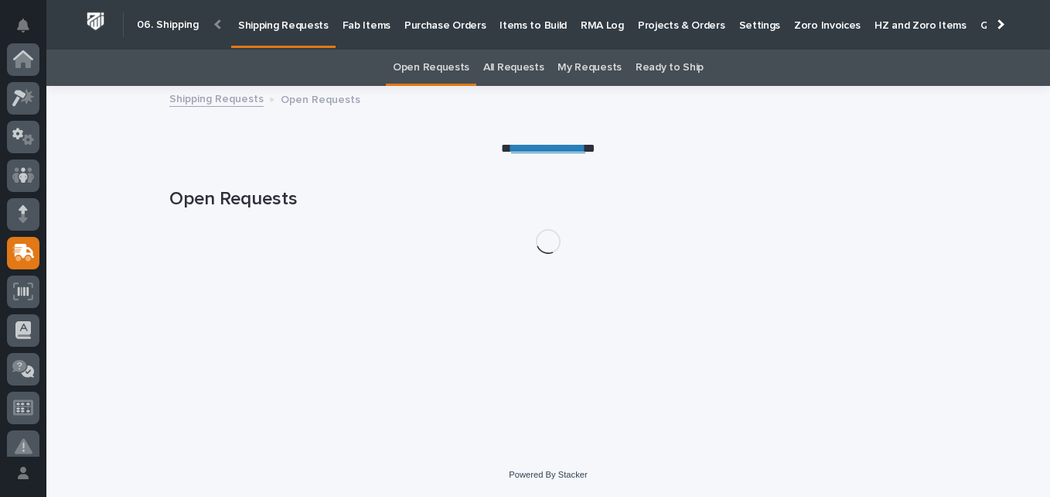
scroll to position [193, 0]
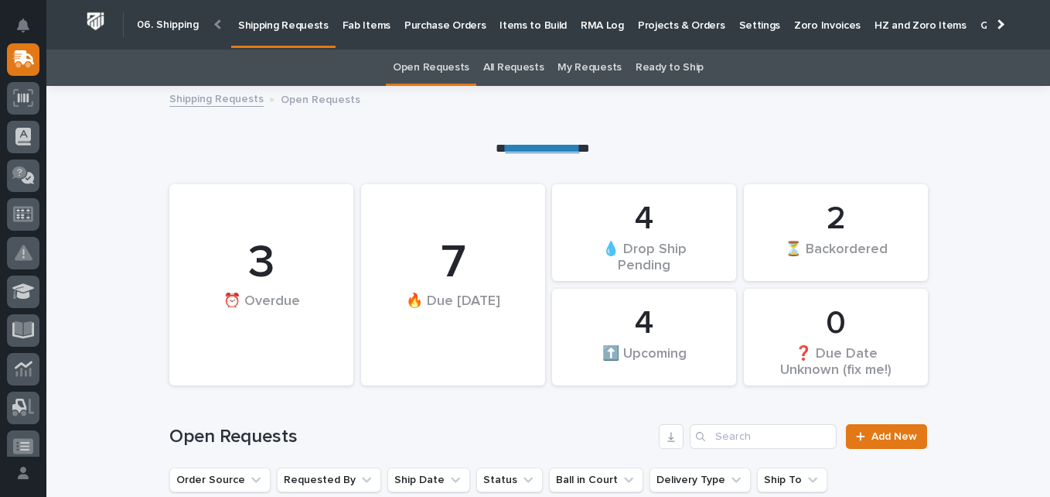
click at [354, 22] on p "Fab Items" at bounding box center [367, 16] width 48 height 32
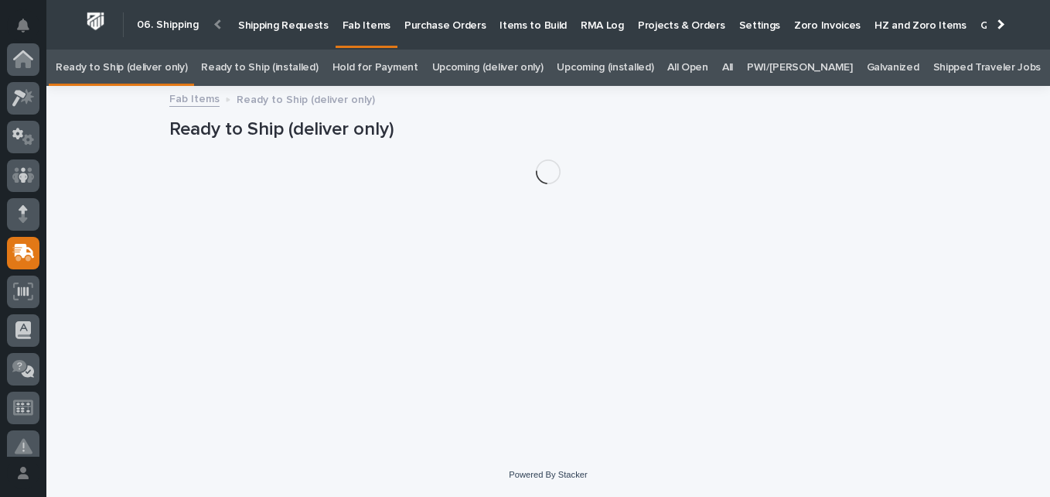
scroll to position [193, 0]
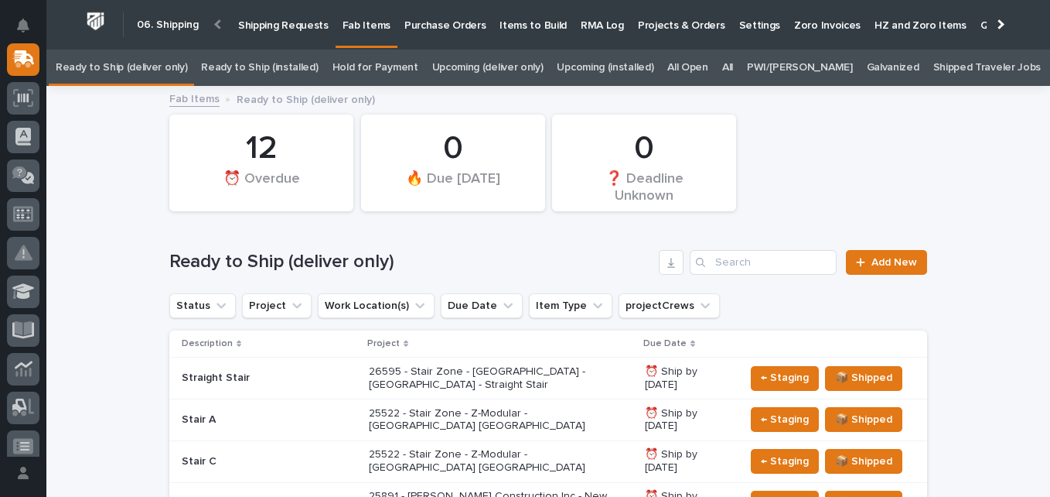
click at [733, 69] on link "All" at bounding box center [727, 68] width 11 height 36
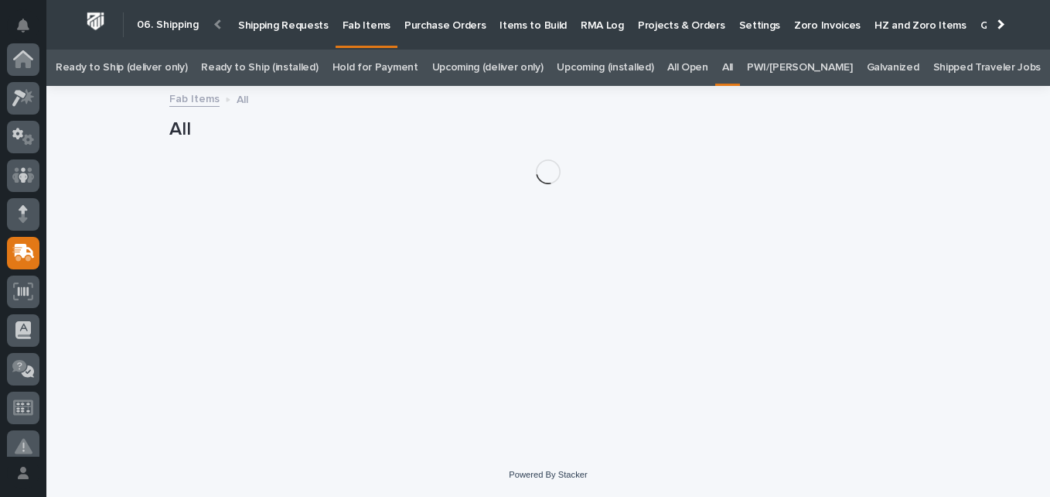
scroll to position [193, 0]
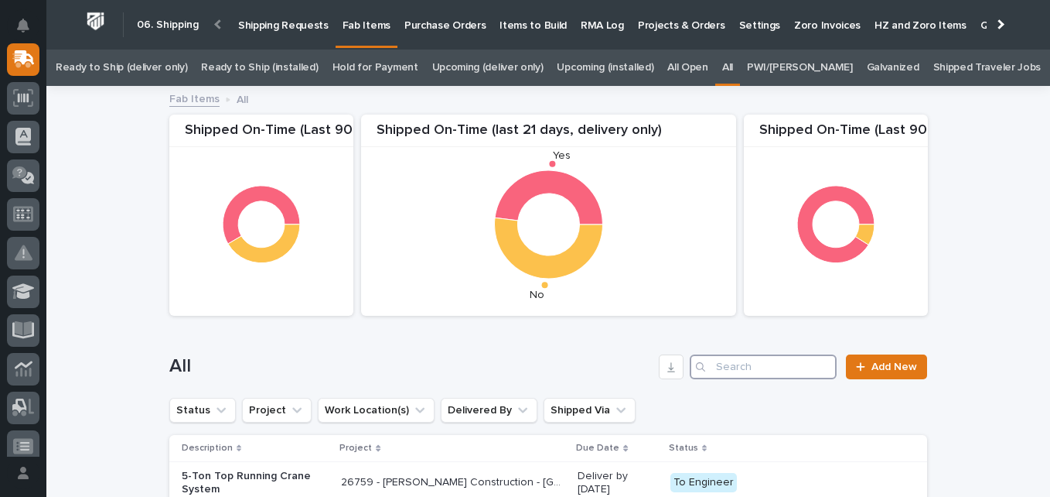
click at [777, 364] on input "Search" at bounding box center [763, 366] width 147 height 25
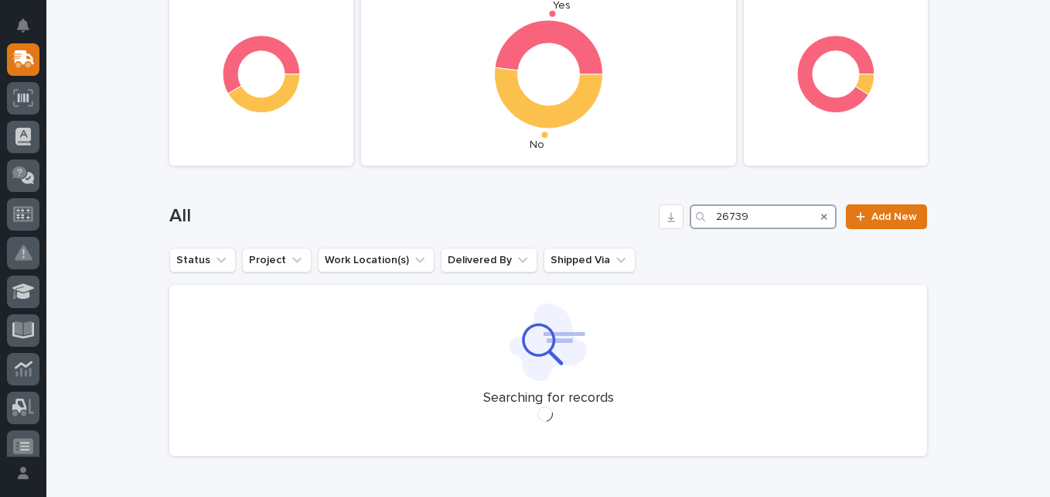
scroll to position [189, 0]
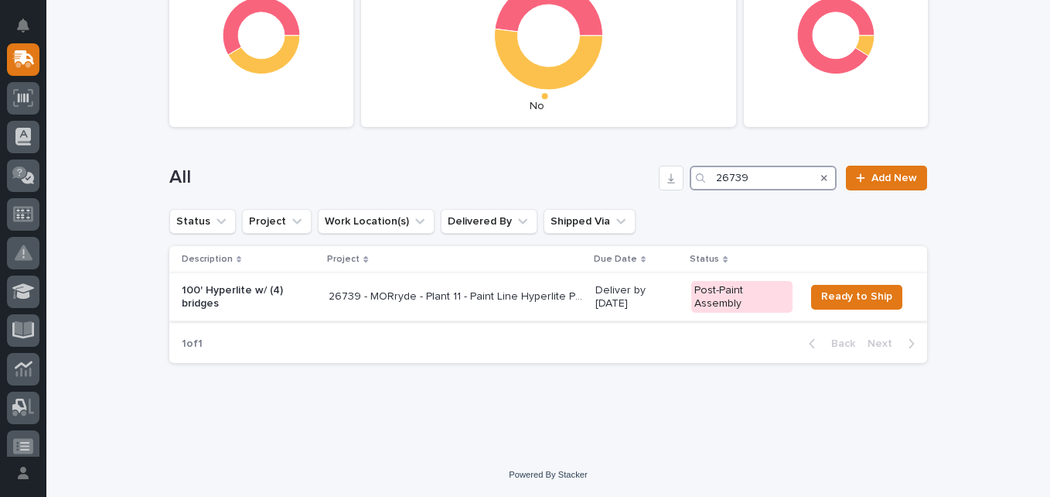
type input "26739"
click at [434, 299] on p "26739 - MORryde - Plant 11 - Paint Line Hyperlite Pneumatic Crane" at bounding box center [457, 295] width 257 height 16
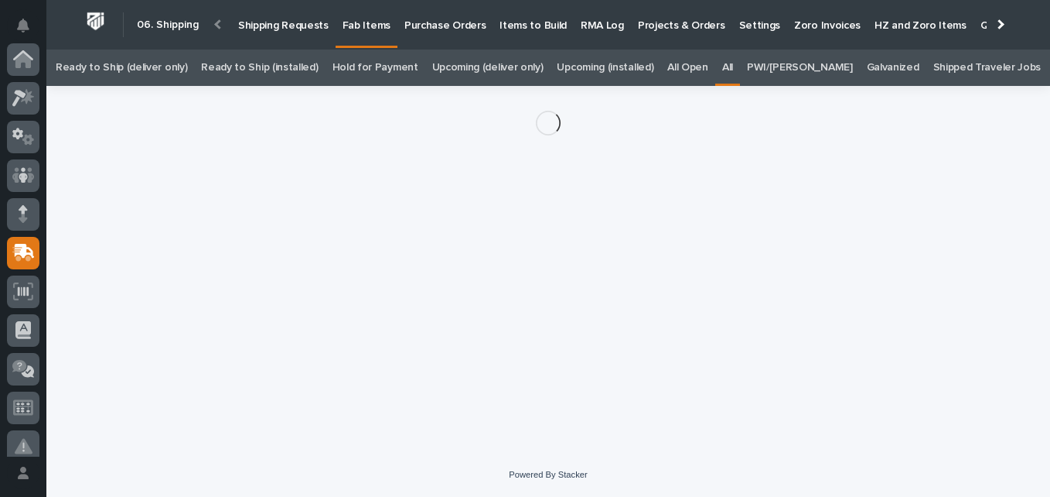
scroll to position [193, 0]
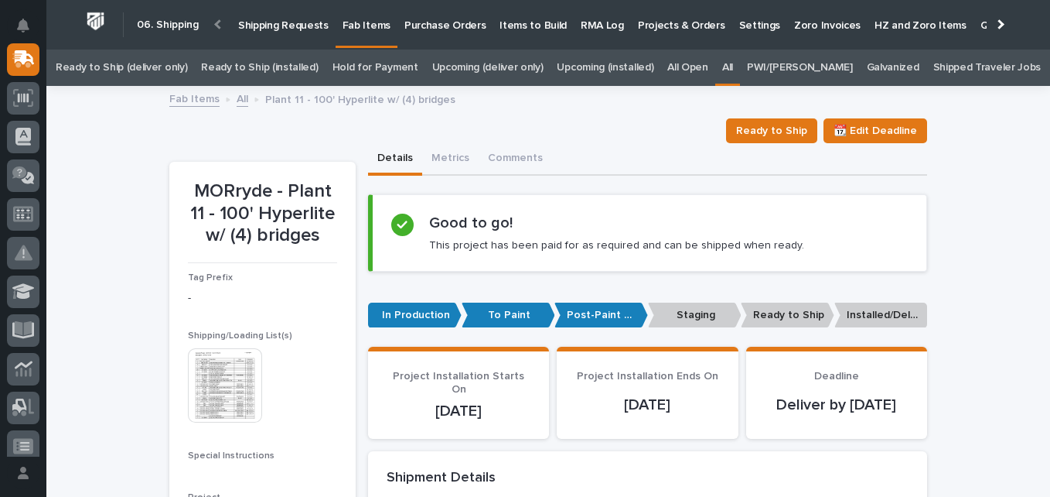
click at [237, 387] on img at bounding box center [225, 385] width 74 height 74
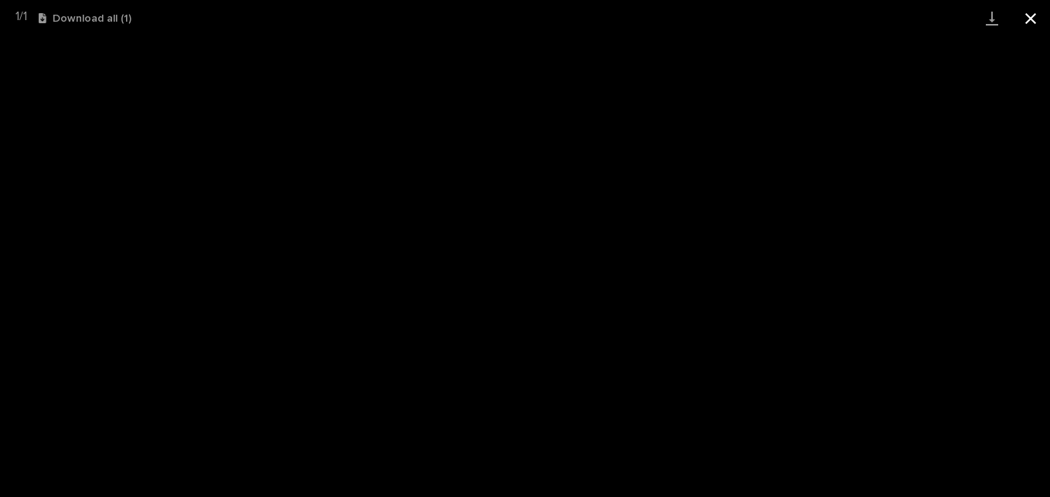
click at [1029, 19] on button "Close gallery" at bounding box center [1031, 18] width 39 height 36
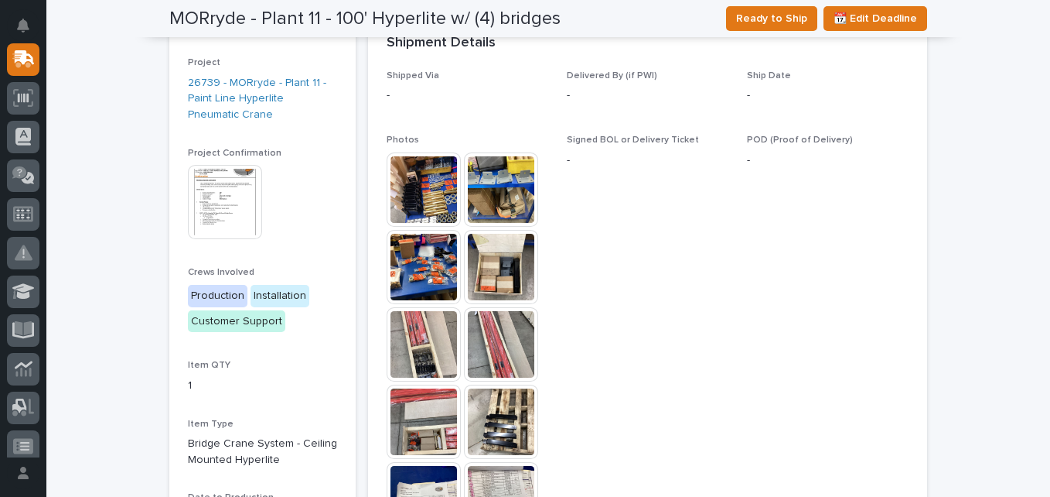
scroll to position [414, 0]
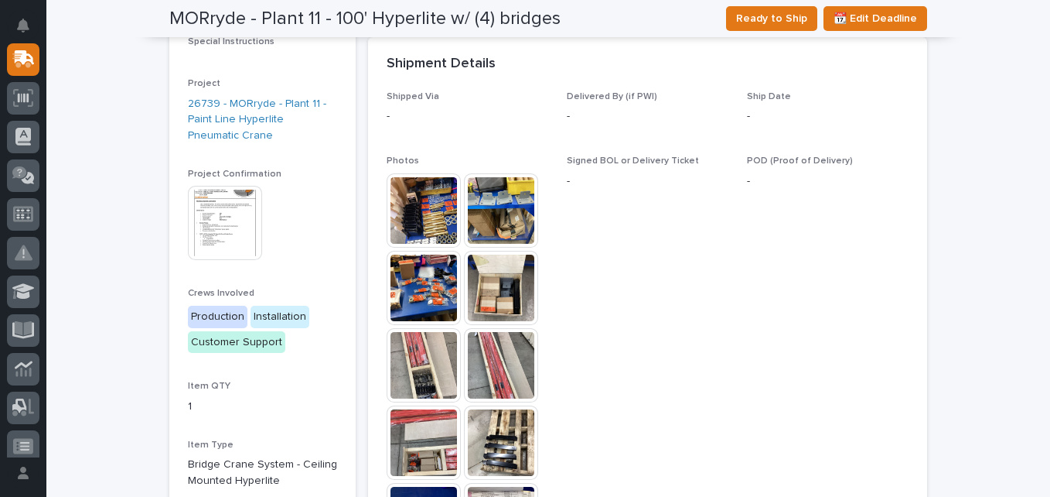
click at [421, 200] on img at bounding box center [424, 210] width 74 height 74
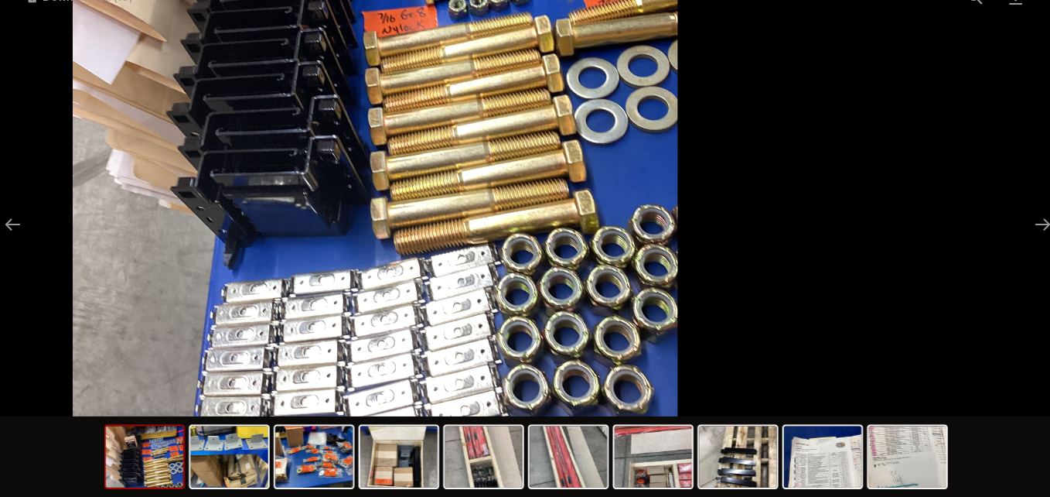
scroll to position [0, 0]
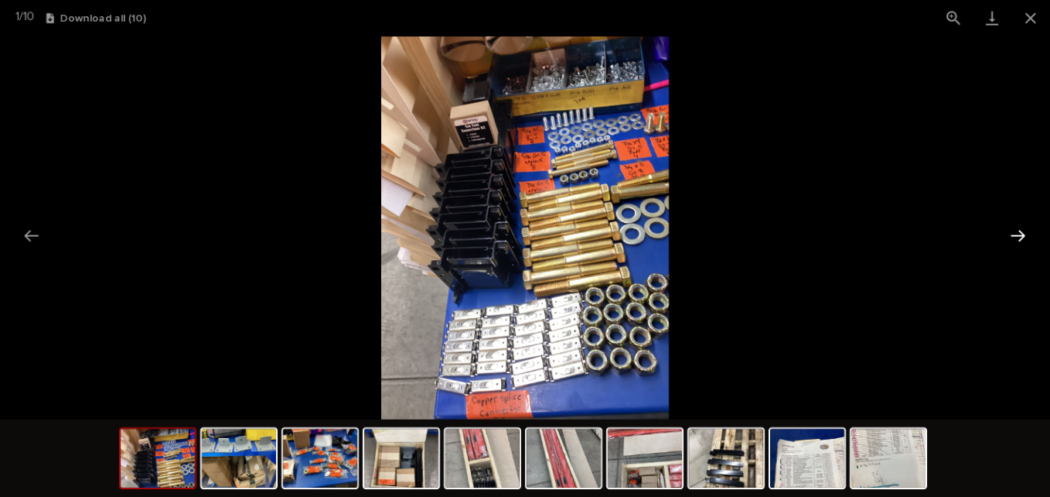
click at [1020, 244] on button "Next slide" at bounding box center [1018, 235] width 32 height 30
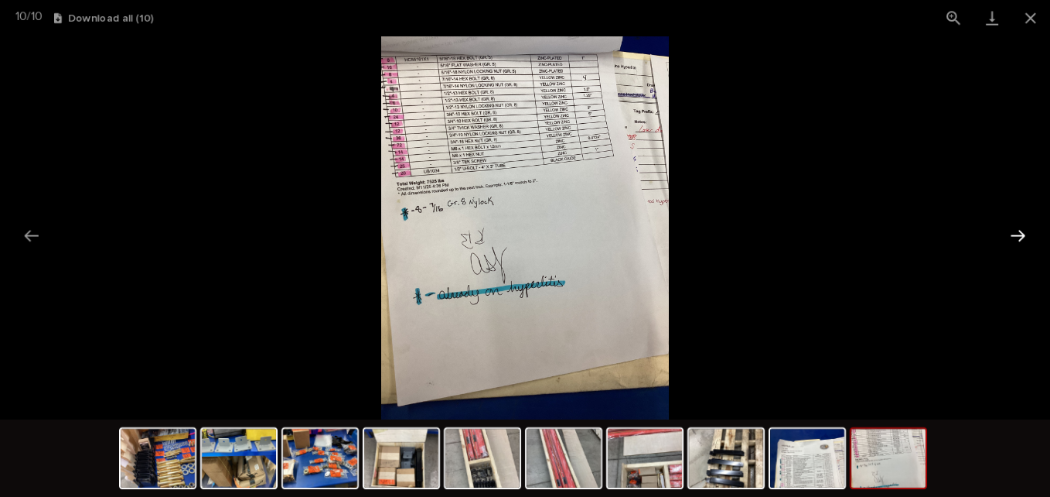
click at [1023, 241] on button "Next slide" at bounding box center [1018, 235] width 32 height 30
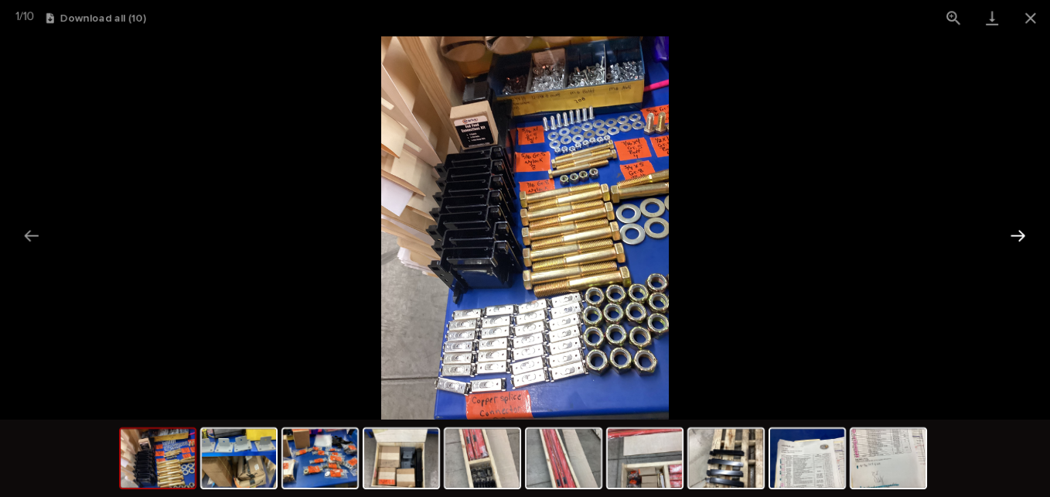
click at [1023, 244] on button "Next slide" at bounding box center [1018, 235] width 32 height 30
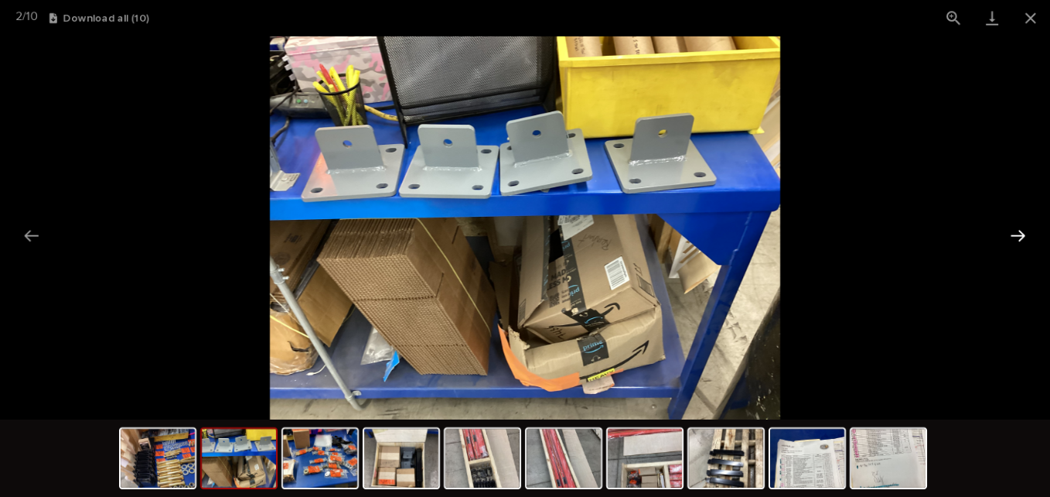
click at [1023, 243] on button "Next slide" at bounding box center [1018, 235] width 32 height 30
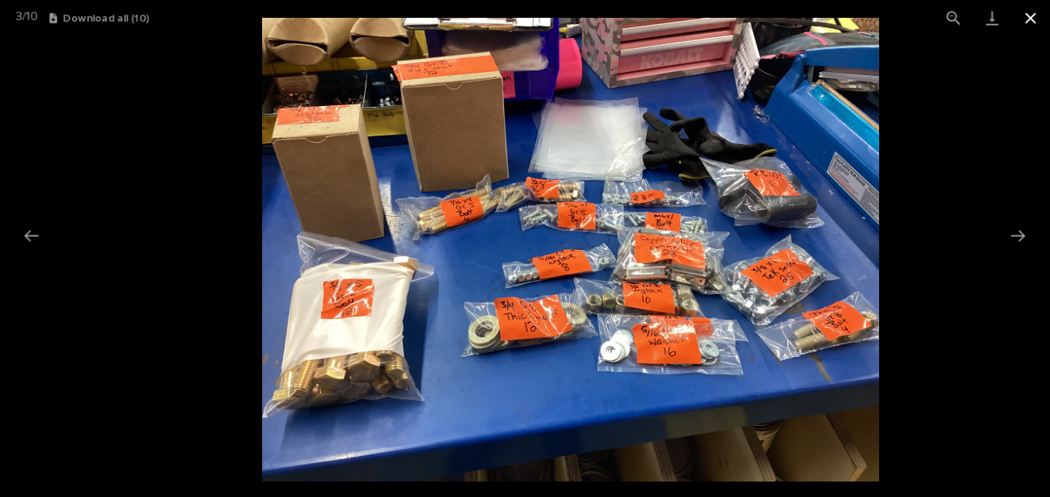
click at [1037, 22] on button "Close gallery" at bounding box center [1031, 18] width 39 height 36
